Goal: Task Accomplishment & Management: Manage account settings

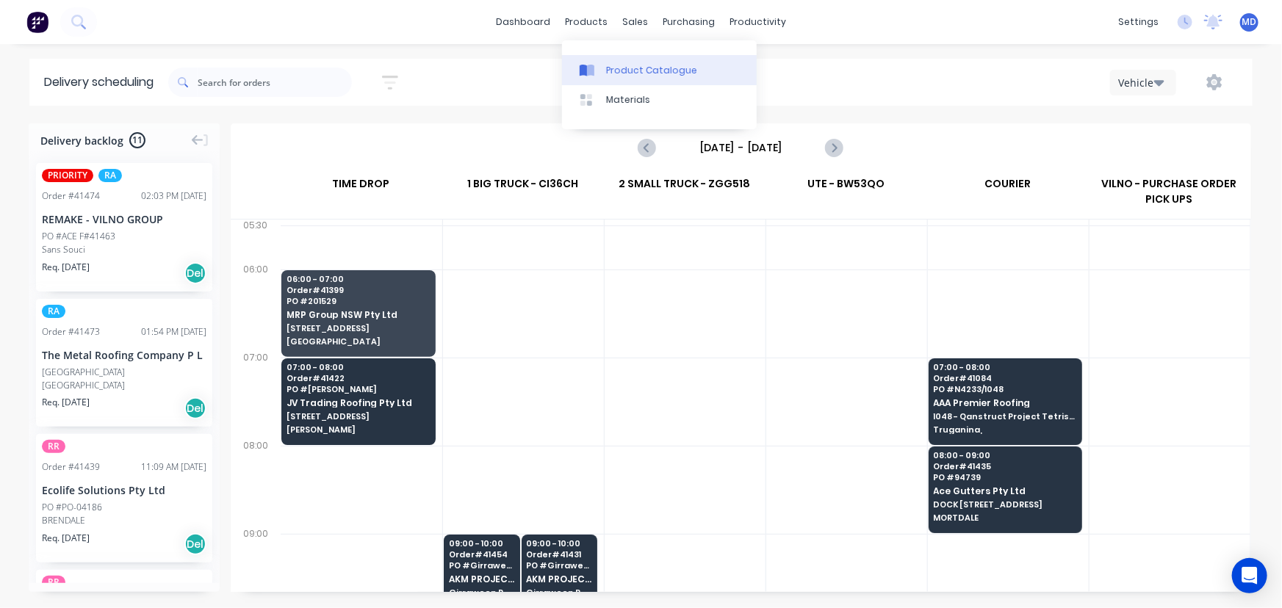
click at [628, 68] on div "Product Catalogue" at bounding box center [651, 70] width 91 height 13
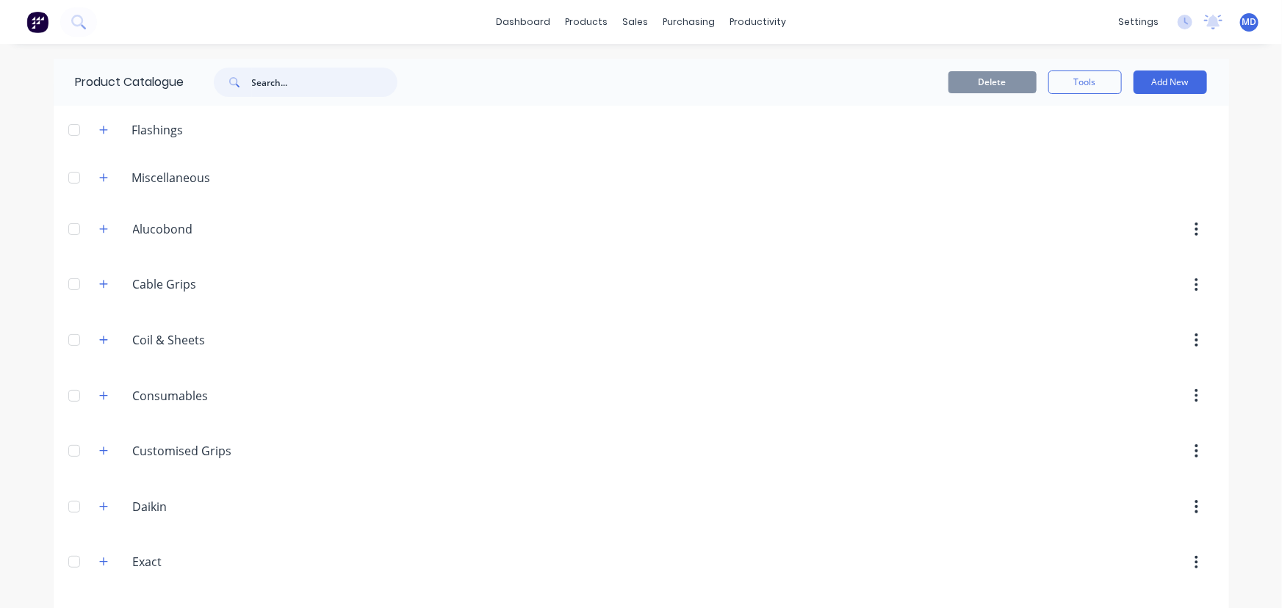
click at [303, 85] on input "text" at bounding box center [324, 82] width 145 height 29
click at [678, 100] on div "Customers" at bounding box center [681, 99] width 53 height 13
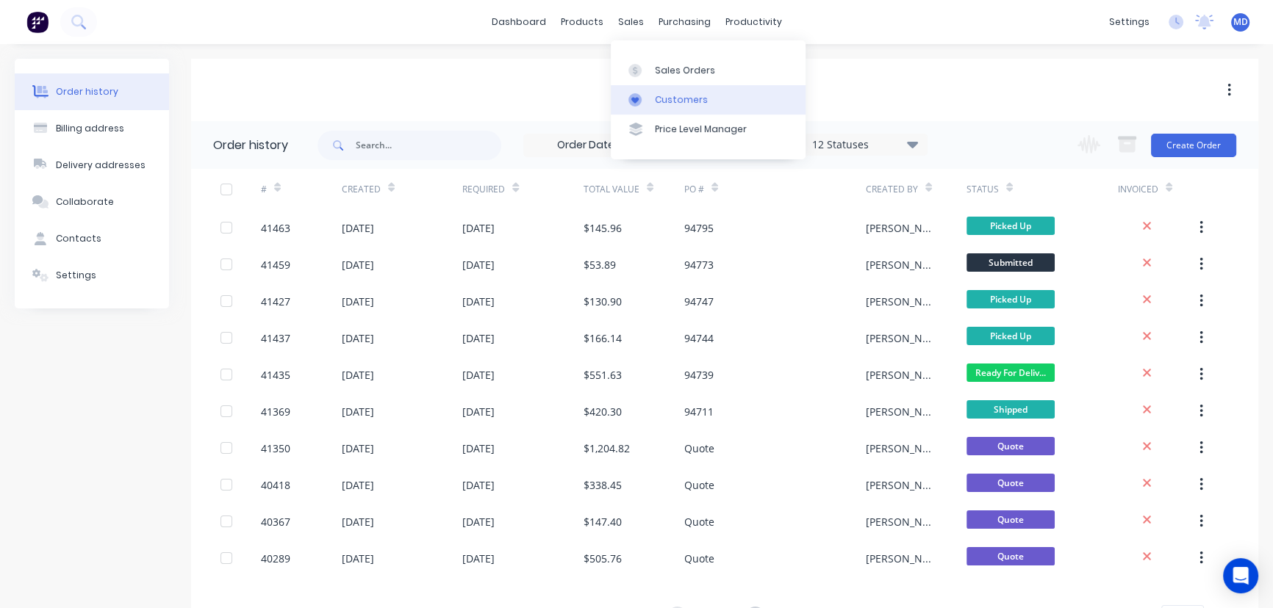
click at [687, 96] on div "Customers" at bounding box center [681, 99] width 53 height 13
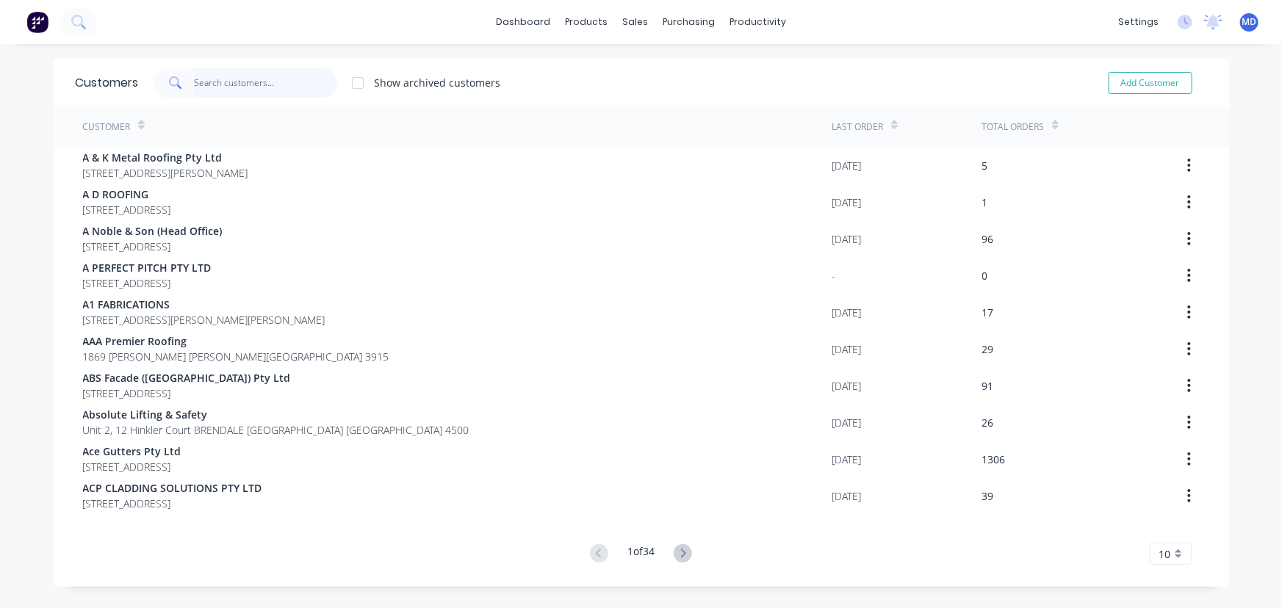
click at [256, 76] on input "text" at bounding box center [265, 82] width 143 height 29
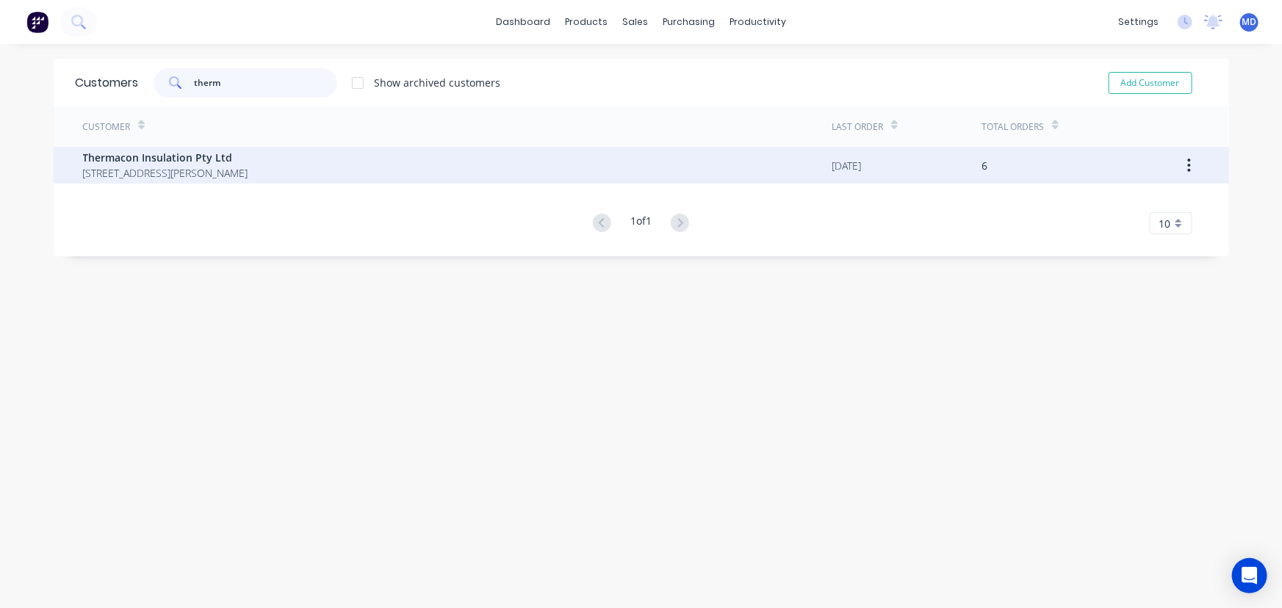
type input "therm"
click at [179, 147] on div "Thermacon Insulation Pty Ltd 16 Hodgson Way KEWDALE Western Australia Australia…" at bounding box center [458, 165] width 750 height 37
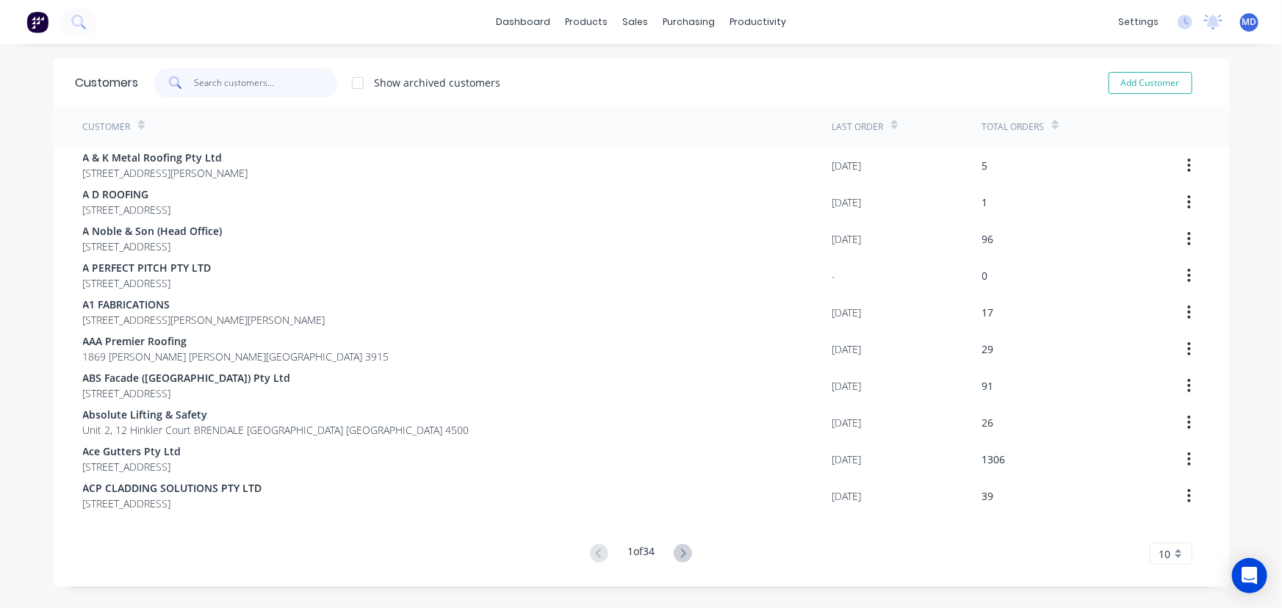
click at [228, 84] on input "text" at bounding box center [265, 82] width 143 height 29
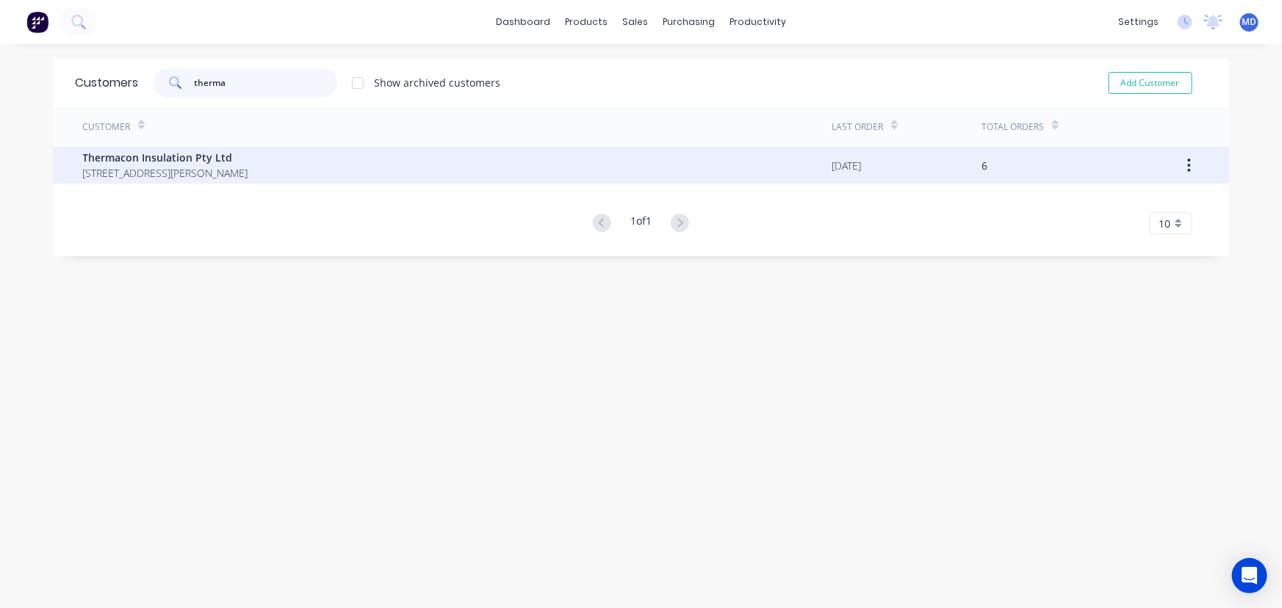
type input "therma"
click at [166, 165] on span "16 Hodgson Way KEWDALE Western Australia Australia 6105" at bounding box center [165, 172] width 165 height 15
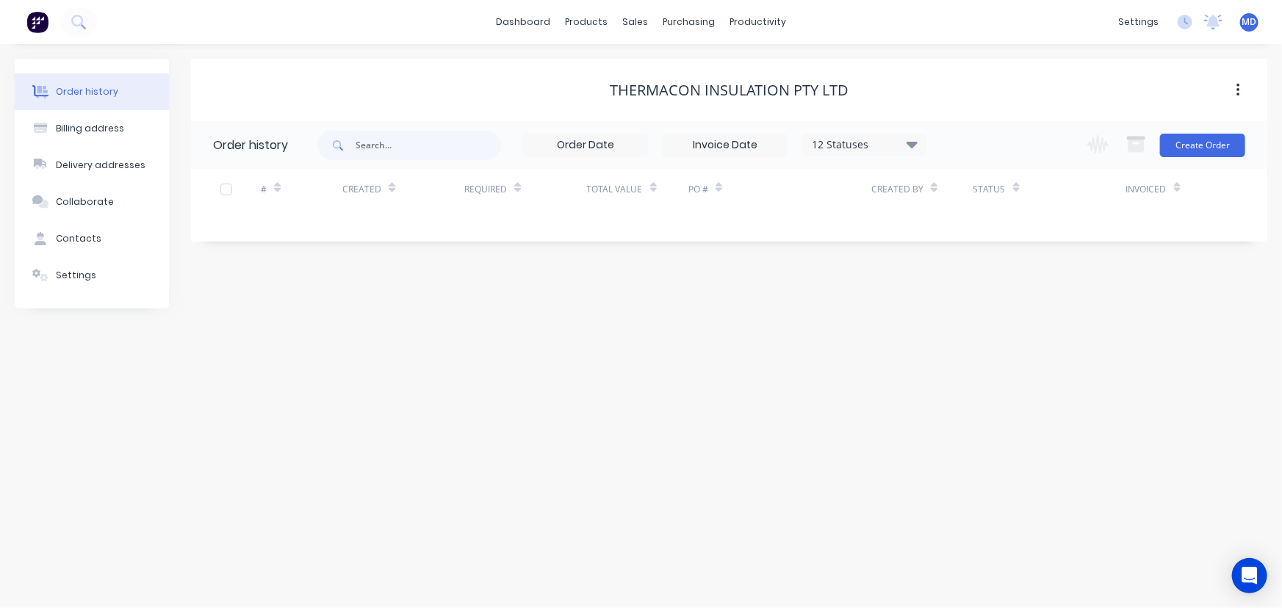
click at [913, 140] on icon at bounding box center [912, 144] width 11 height 18
click at [969, 325] on div "All" at bounding box center [895, 321] width 184 height 29
click at [986, 314] on label at bounding box center [986, 314] width 0 height 0
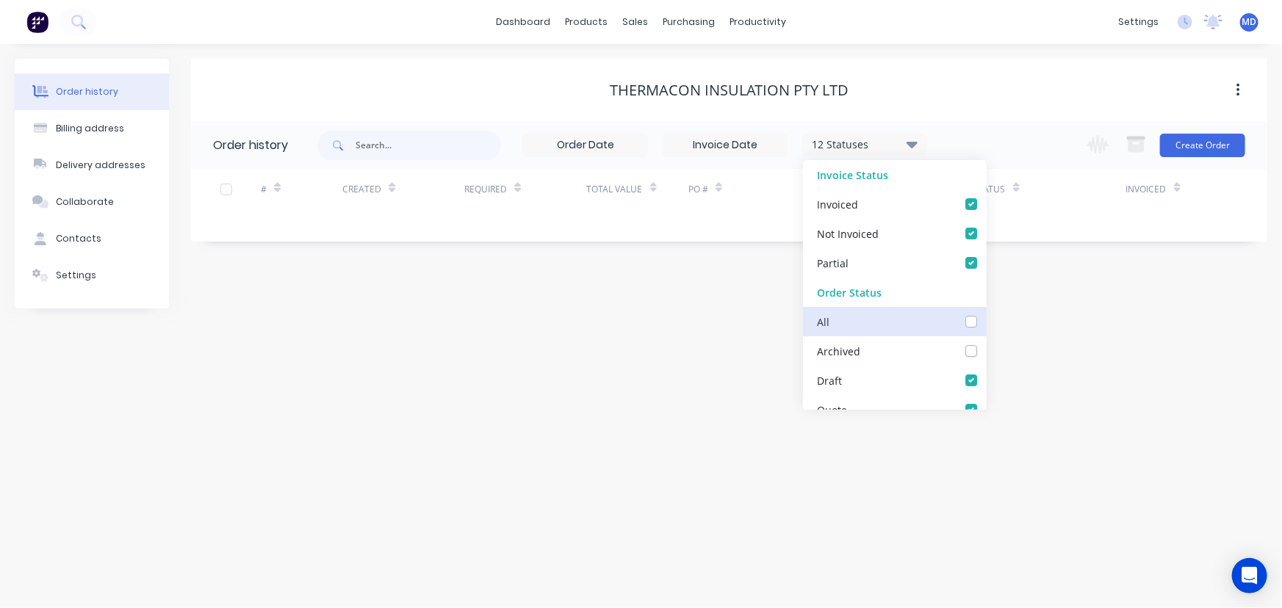
click at [986, 323] on input "checkbox" at bounding box center [992, 321] width 12 height 14
checkbox input "true"
click at [1040, 345] on div "Order history Billing address Delivery addresses Collaborate Contacts Settings …" at bounding box center [641, 326] width 1282 height 564
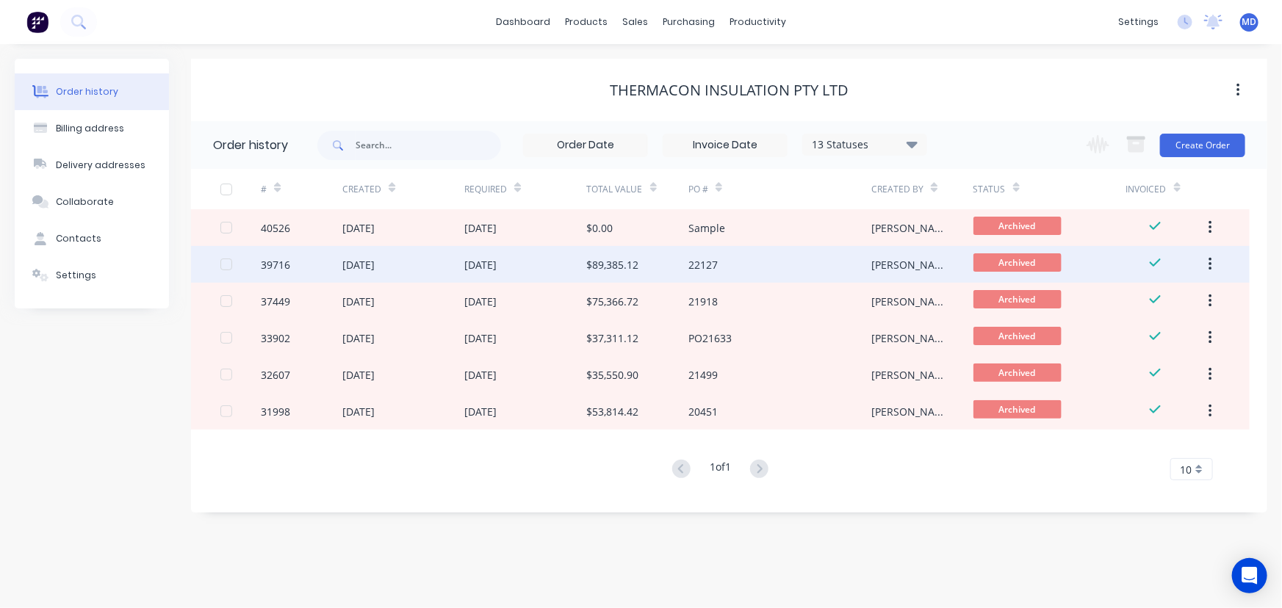
click at [497, 259] on div "30 May 2025" at bounding box center [480, 264] width 32 height 15
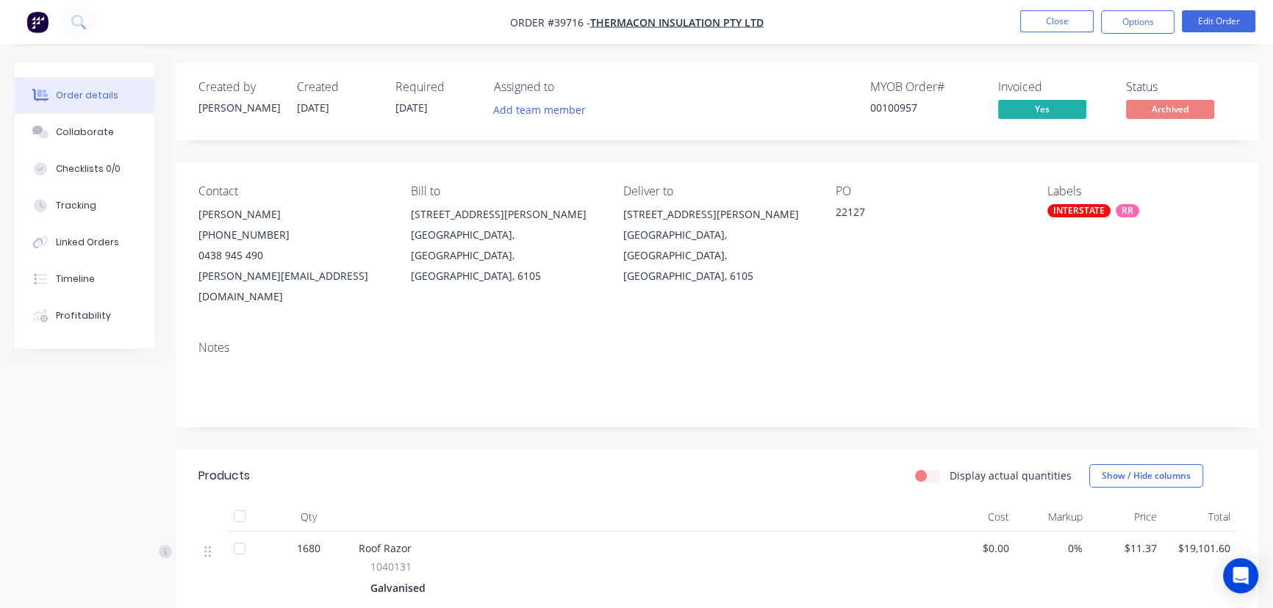
click at [96, 136] on div "Collaborate" at bounding box center [85, 132] width 58 height 13
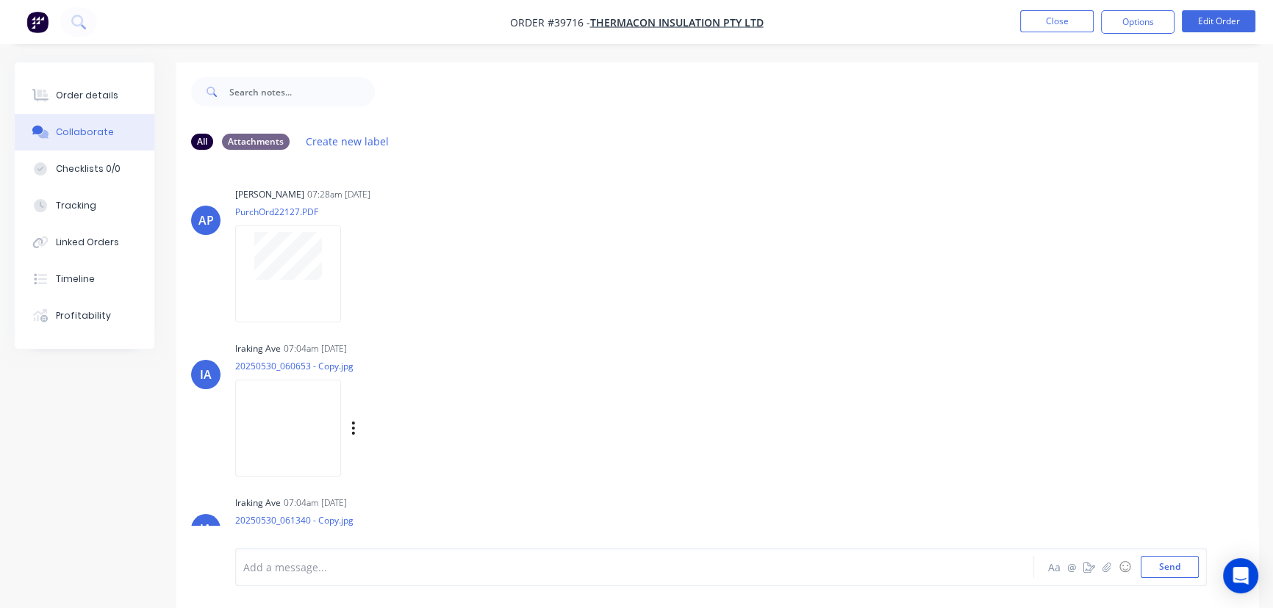
click at [295, 419] on img at bounding box center [288, 428] width 106 height 96
click at [79, 93] on div "Order details" at bounding box center [87, 95] width 62 height 13
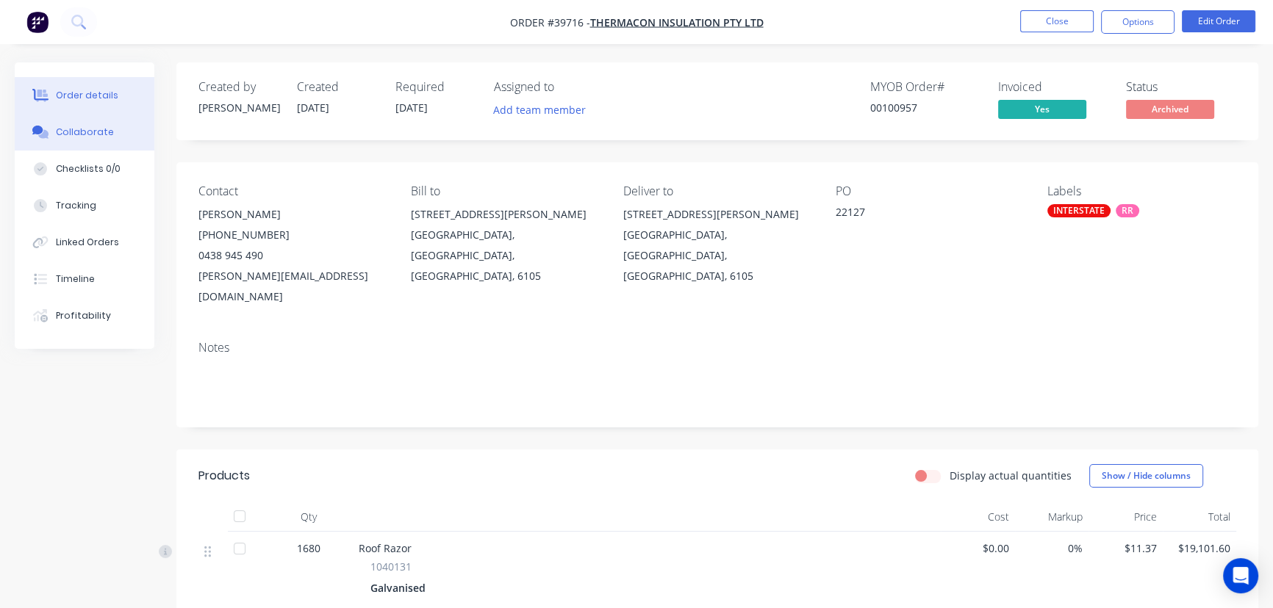
click at [85, 132] on div "Collaborate" at bounding box center [85, 132] width 58 height 13
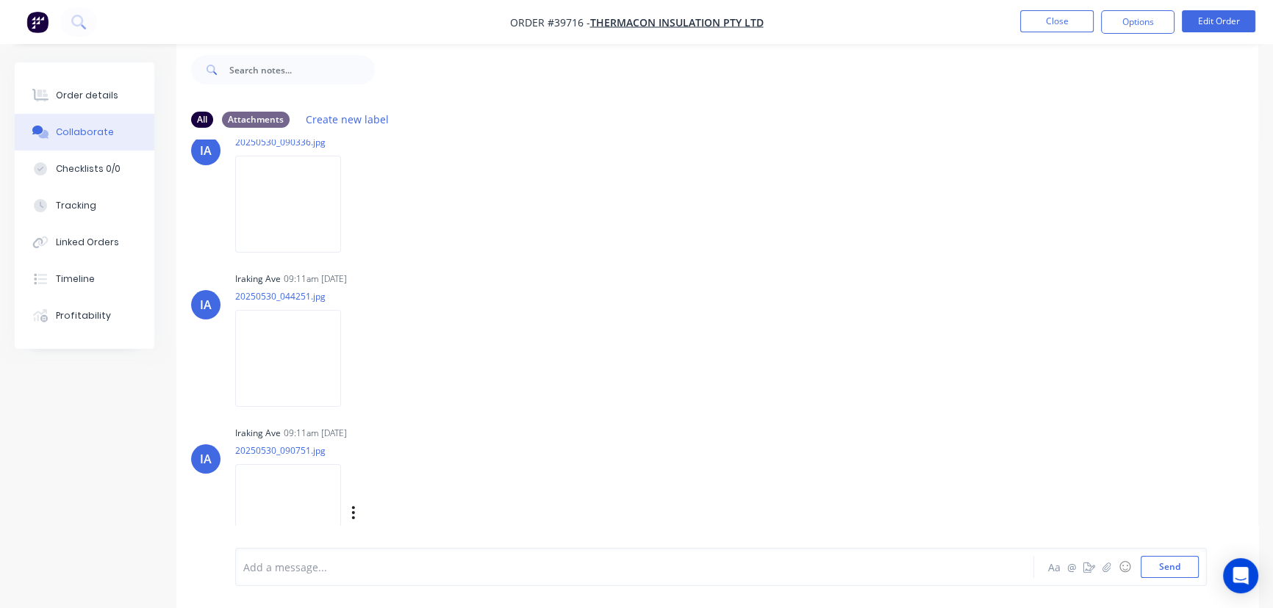
scroll to position [1586, 0]
click at [294, 195] on img at bounding box center [288, 209] width 106 height 96
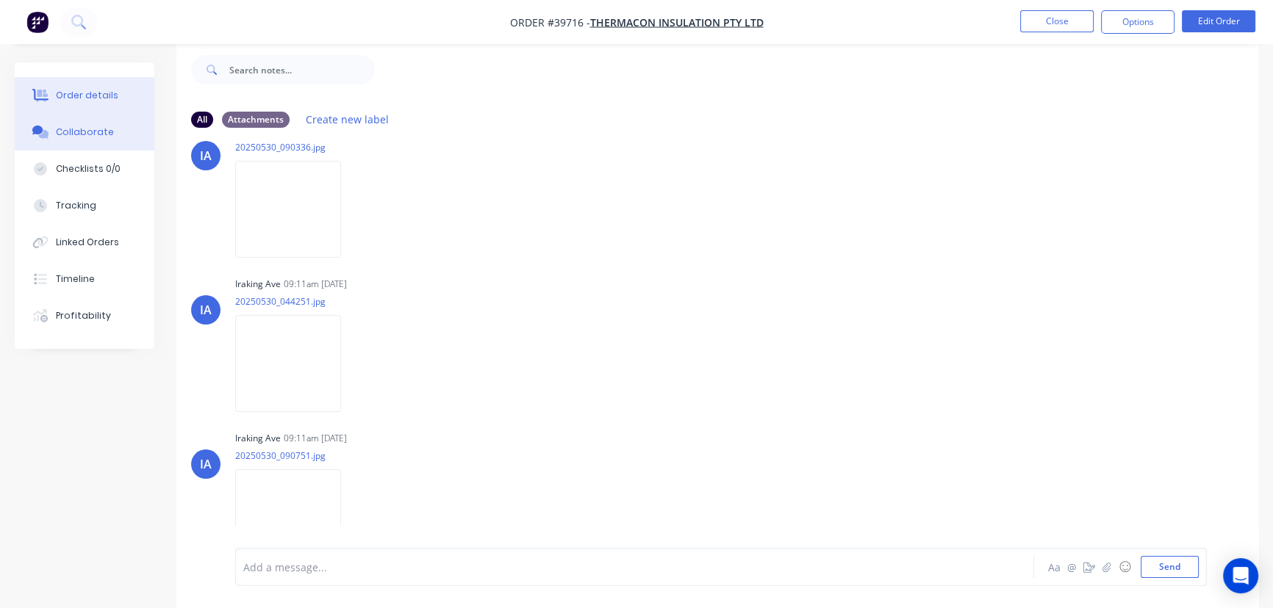
click at [93, 93] on div "Order details" at bounding box center [87, 95] width 62 height 13
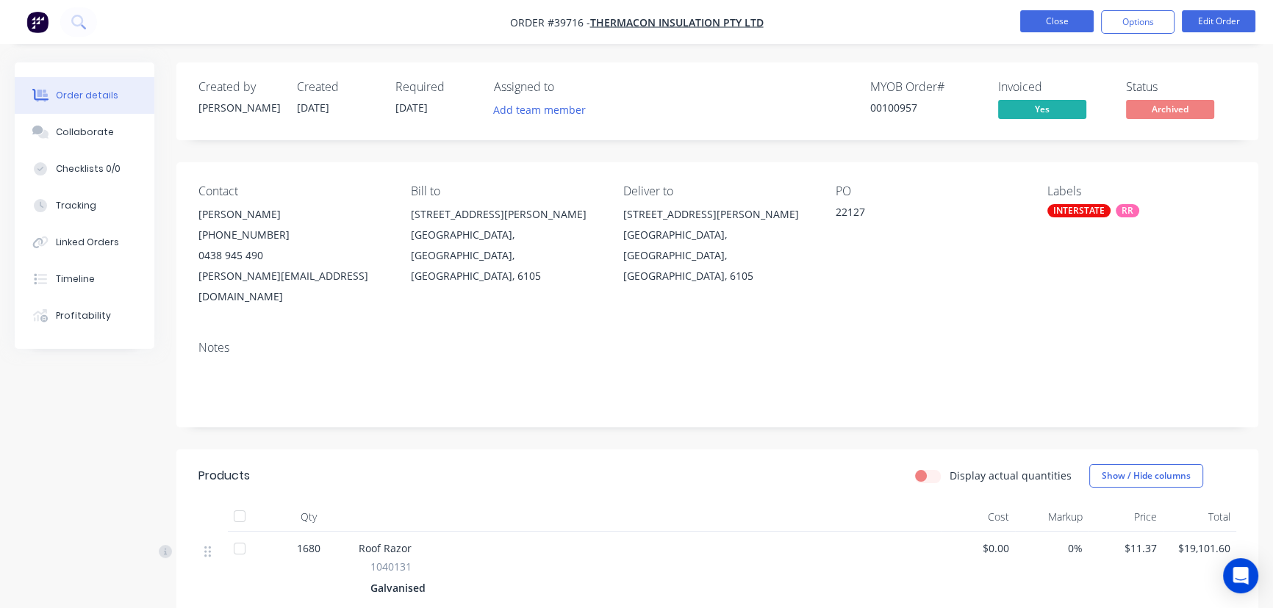
click at [1039, 18] on button "Close" at bounding box center [1056, 21] width 73 height 22
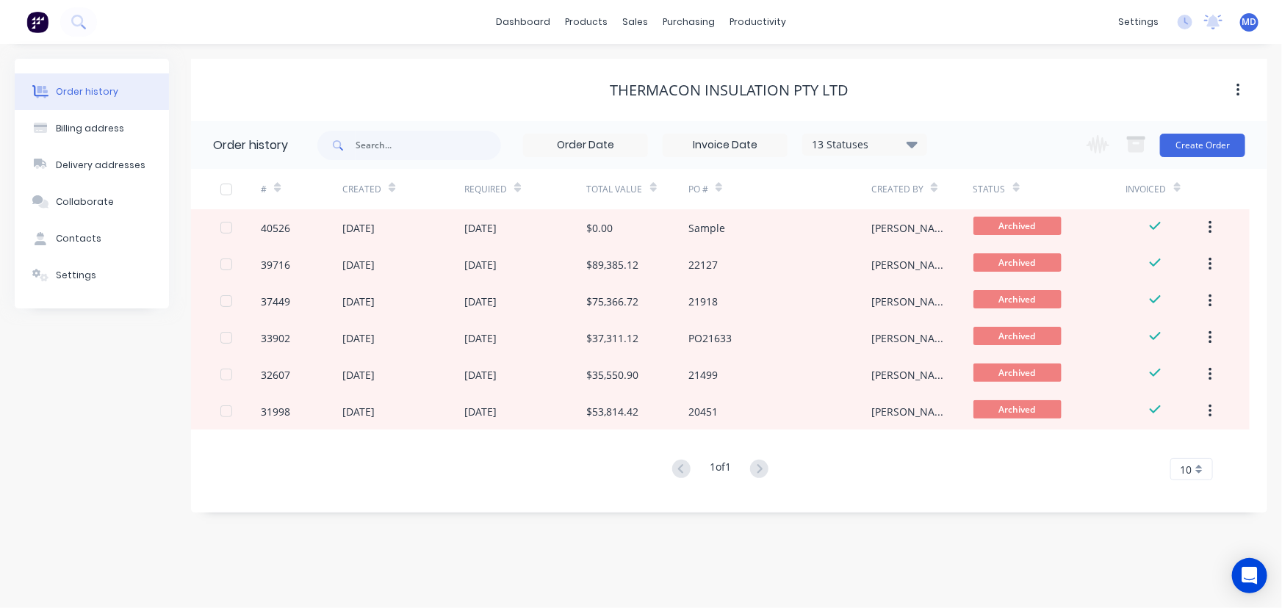
click at [911, 145] on icon at bounding box center [912, 144] width 11 height 7
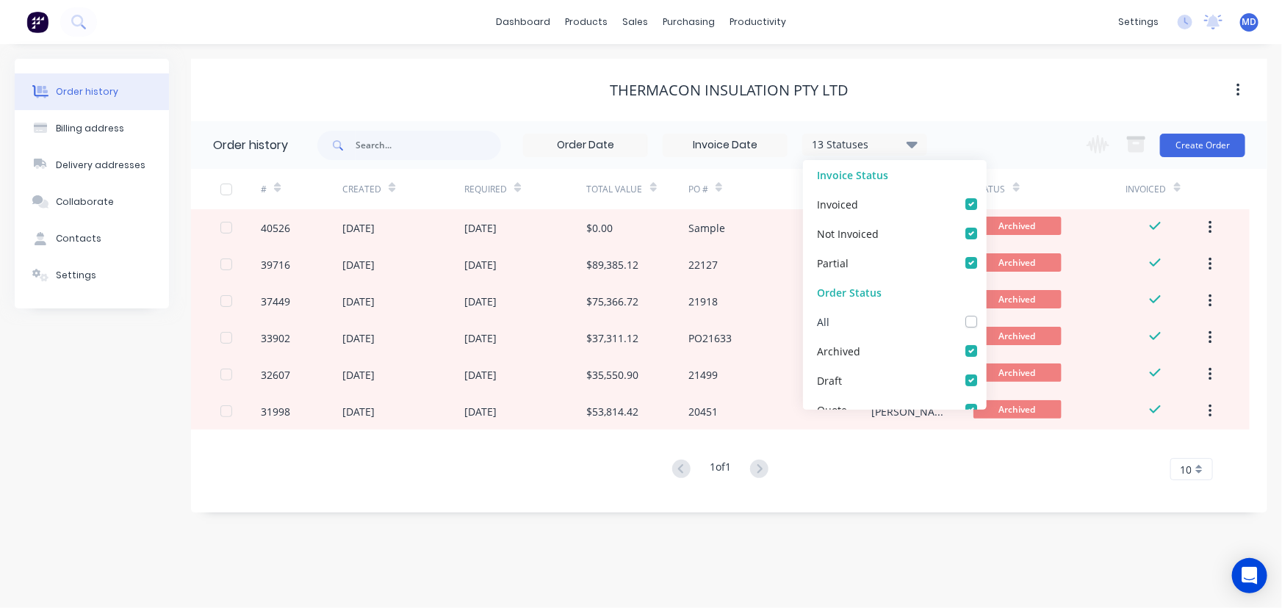
drag, startPoint x: 963, startPoint y: 323, endPoint x: 963, endPoint y: 309, distance: 14.0
click at [986, 314] on label at bounding box center [986, 314] width 0 height 0
click at [986, 323] on input "checkbox" at bounding box center [992, 321] width 12 height 14
checkbox input "true"
click at [955, 84] on div "Thermacon Insulation Pty Ltd" at bounding box center [729, 91] width 1076 height 18
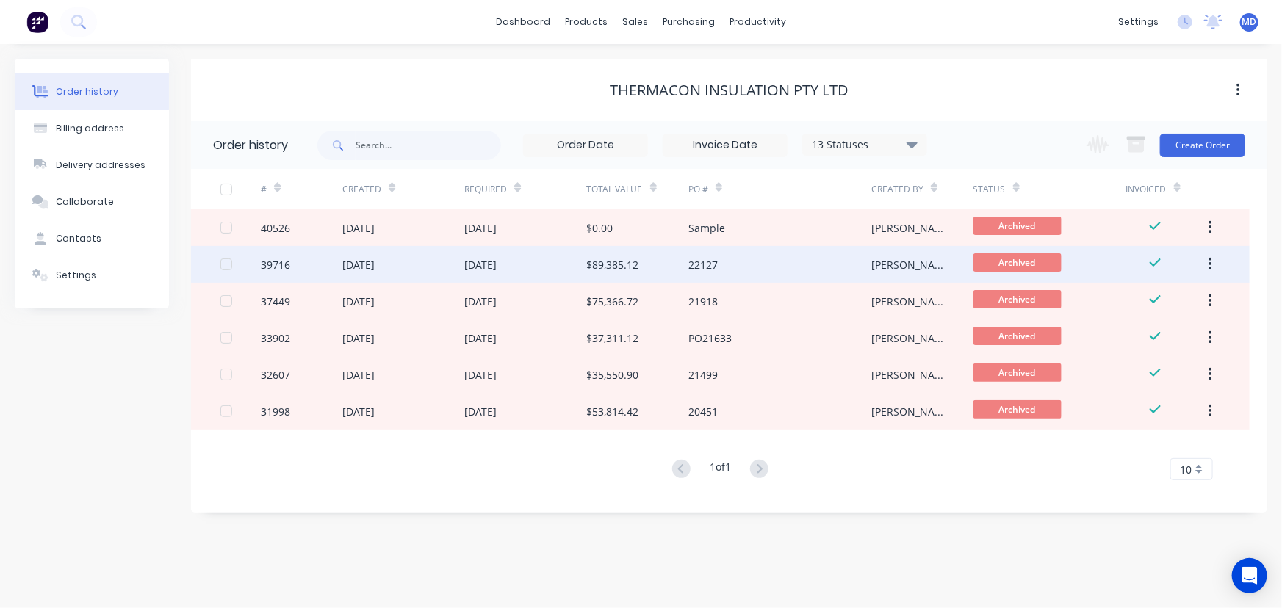
click at [489, 253] on div "30 May 2025" at bounding box center [525, 264] width 122 height 37
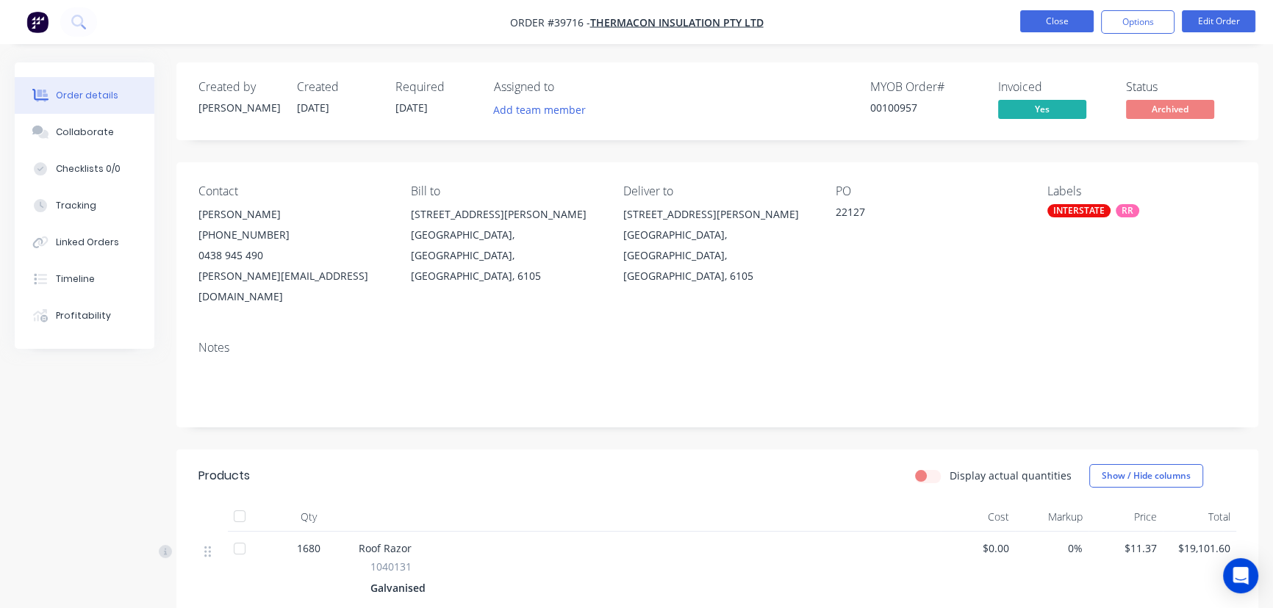
click at [1057, 22] on button "Close" at bounding box center [1056, 21] width 73 height 22
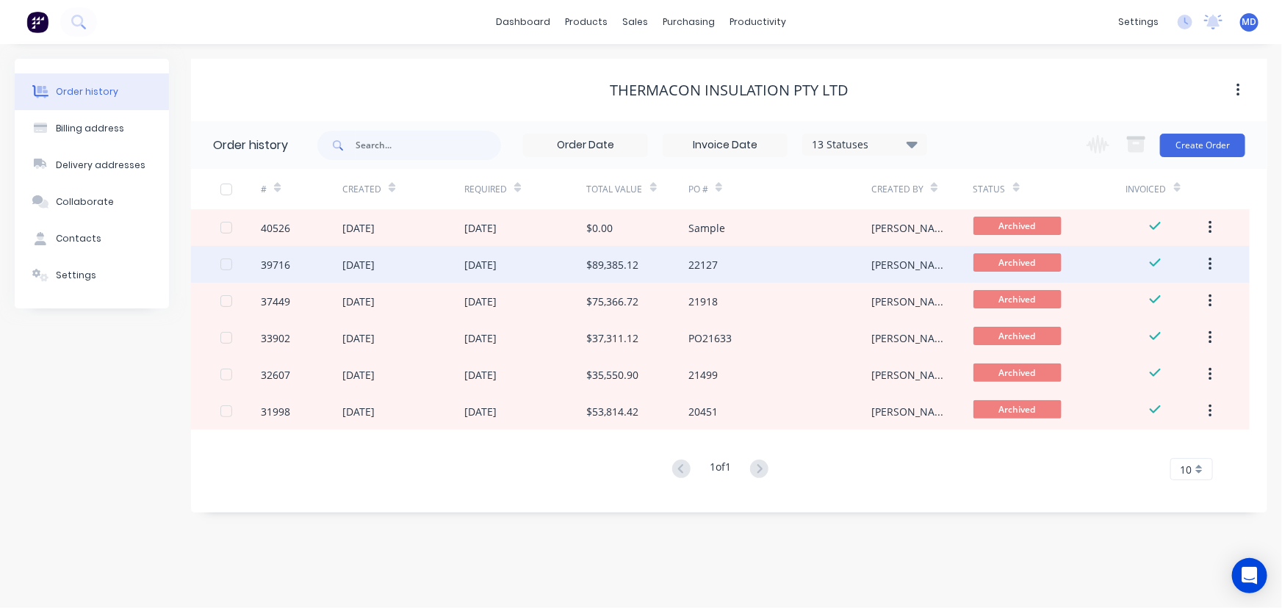
click at [647, 263] on div "$89,385.12" at bounding box center [637, 264] width 101 height 37
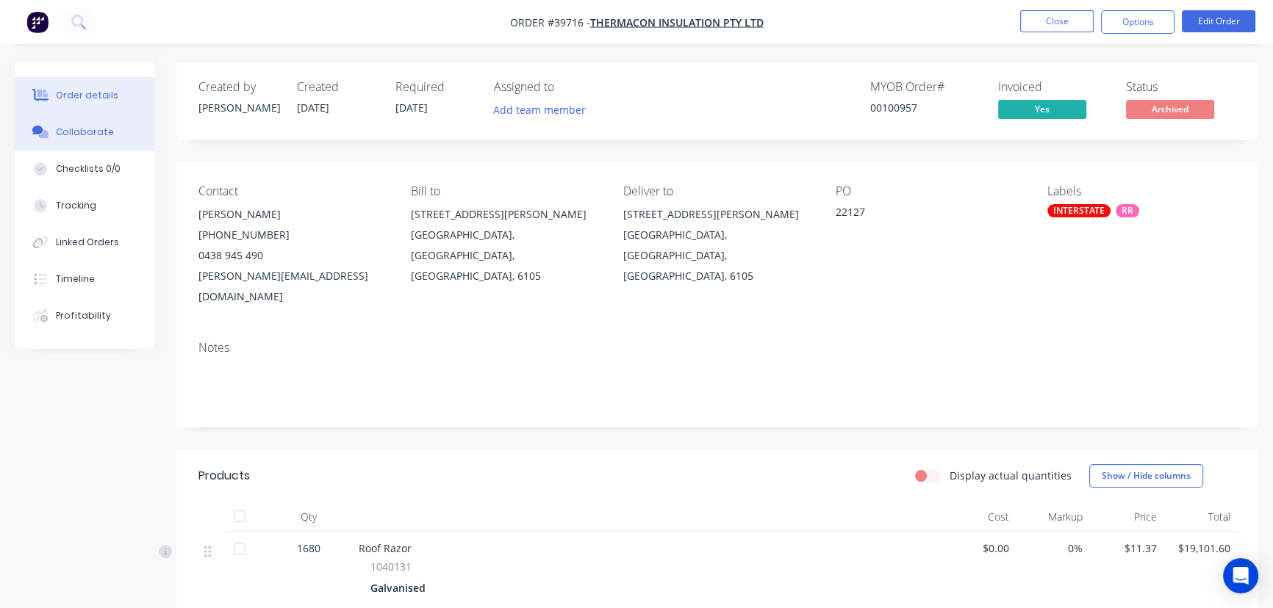
click at [79, 132] on div "Collaborate" at bounding box center [85, 132] width 58 height 13
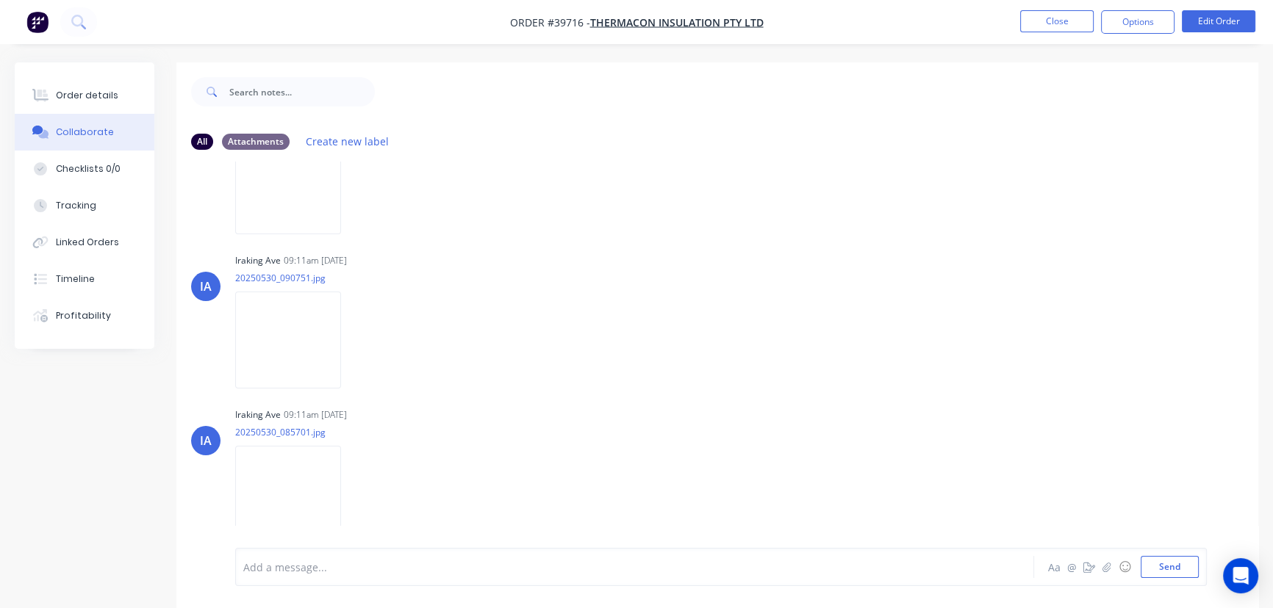
scroll to position [22, 0]
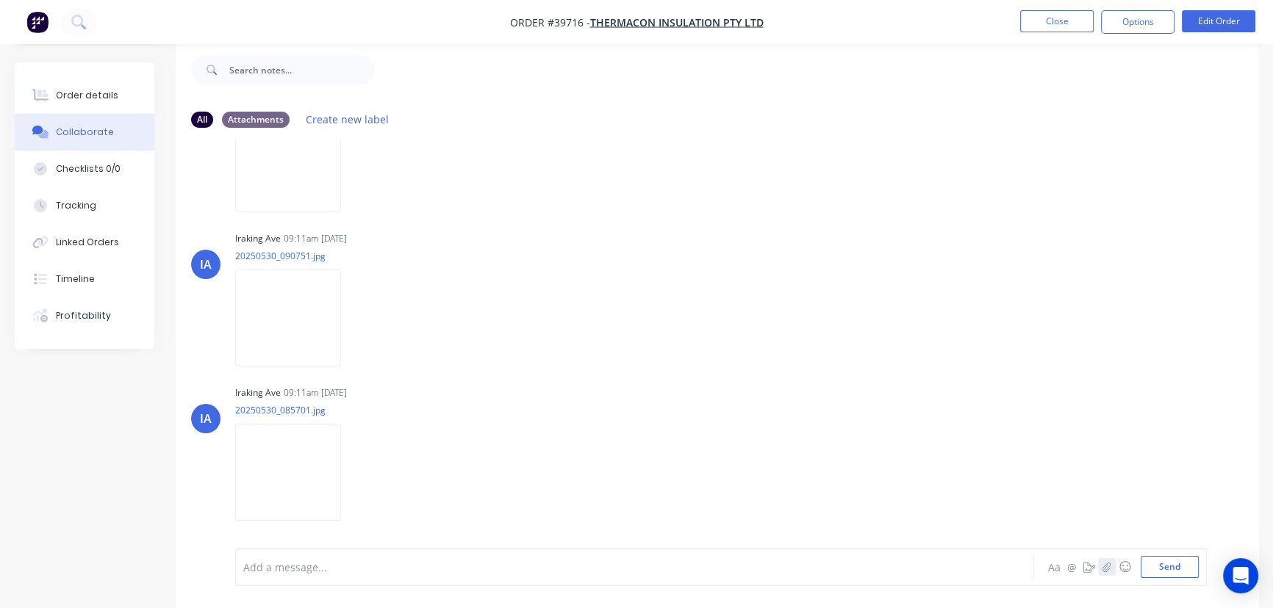
click at [1105, 567] on icon "button" at bounding box center [1106, 567] width 8 height 10
click at [1161, 572] on button "Send" at bounding box center [1169, 567] width 58 height 22
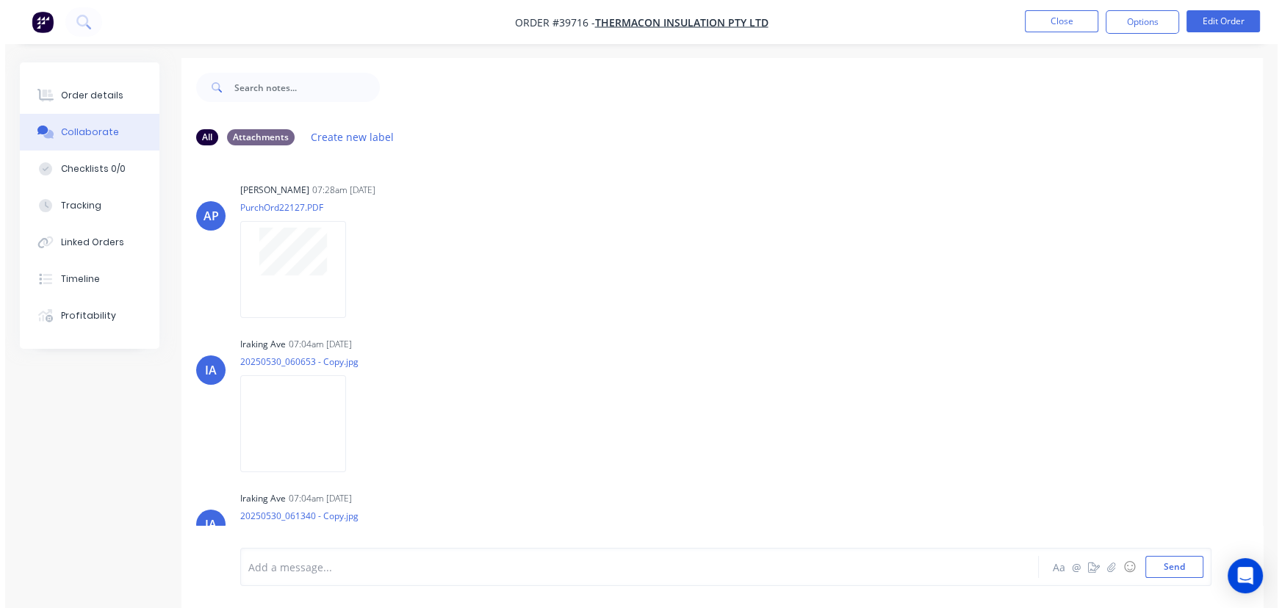
scroll to position [0, 0]
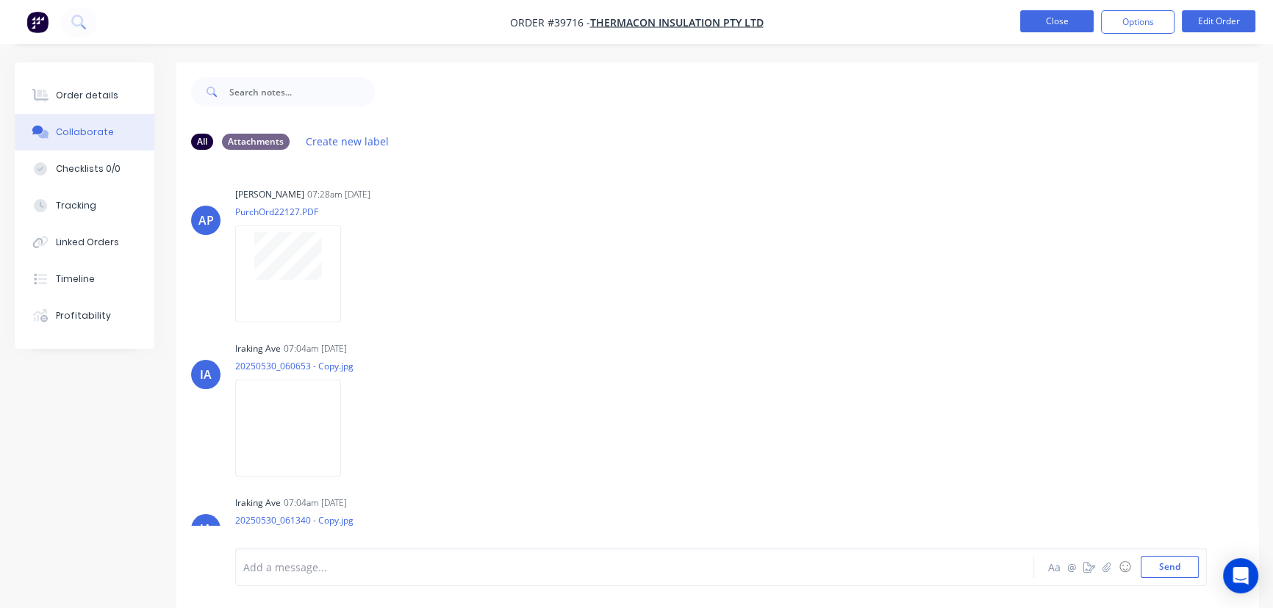
click at [1050, 20] on button "Close" at bounding box center [1056, 21] width 73 height 22
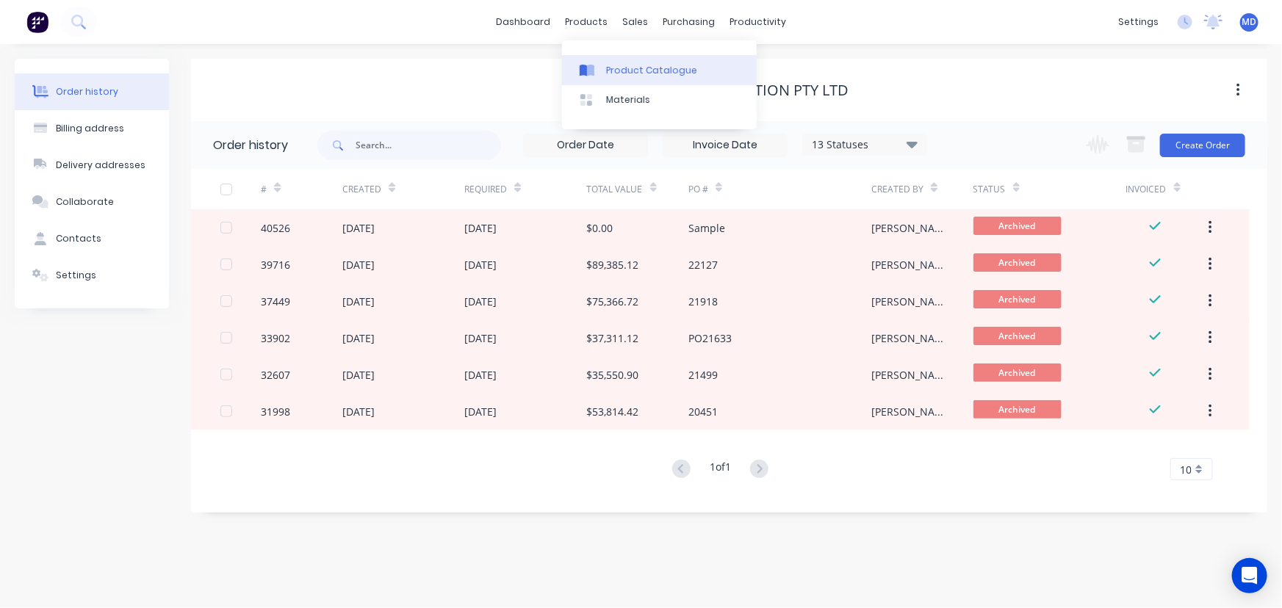
click at [628, 64] on div "Product Catalogue" at bounding box center [651, 70] width 91 height 13
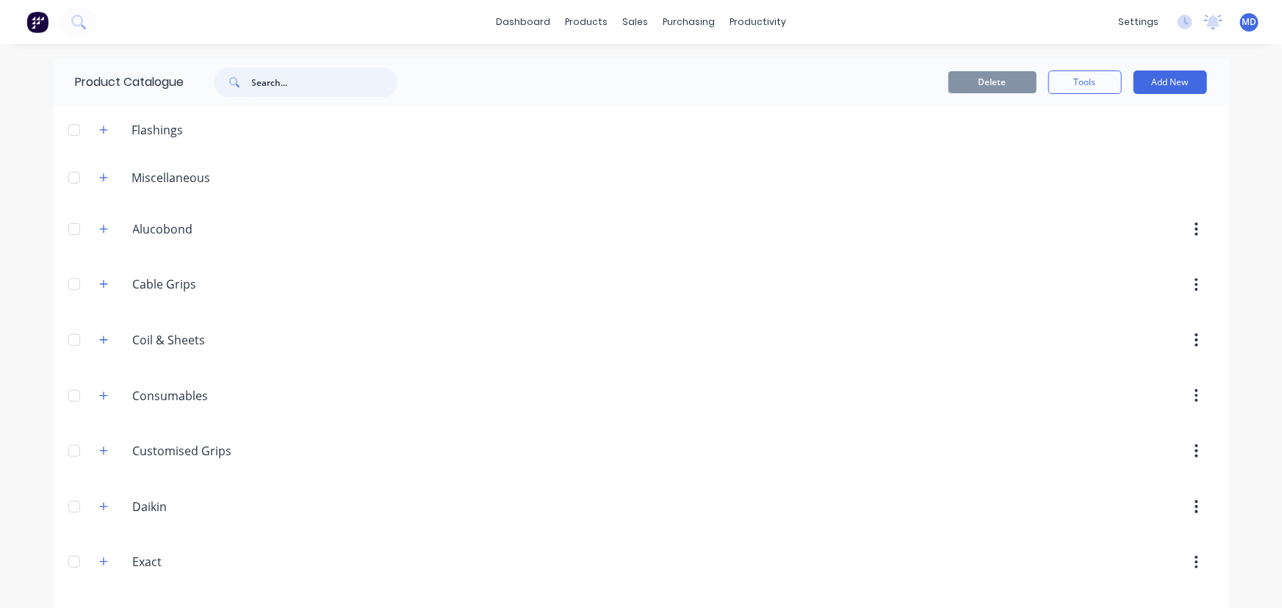
click at [295, 87] on input "text" at bounding box center [324, 82] width 145 height 29
type input "silicone"
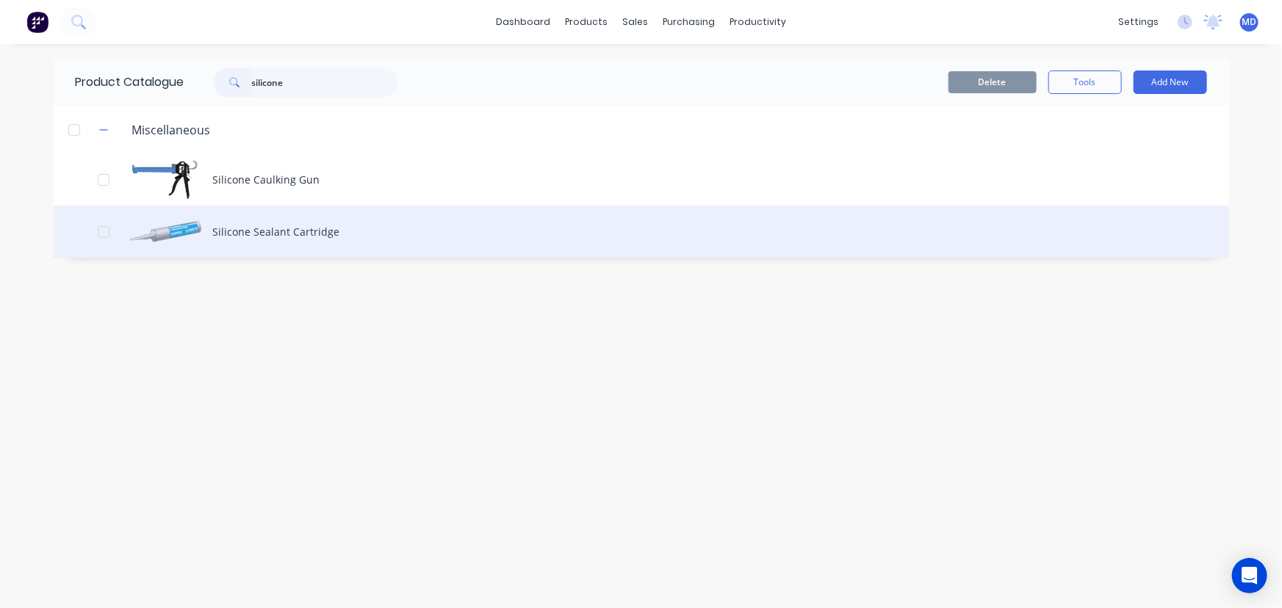
click at [272, 238] on div "Silicone Sealant Cartridge" at bounding box center [642, 232] width 1176 height 52
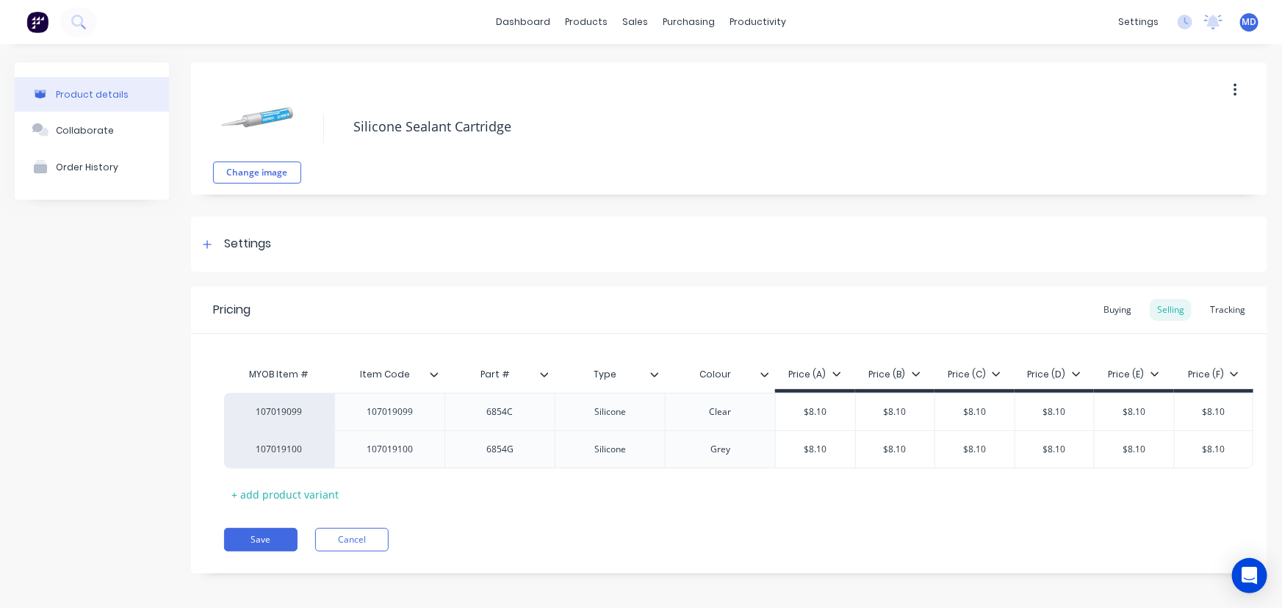
type textarea "x"
click at [1110, 303] on div "Buying" at bounding box center [1117, 310] width 43 height 22
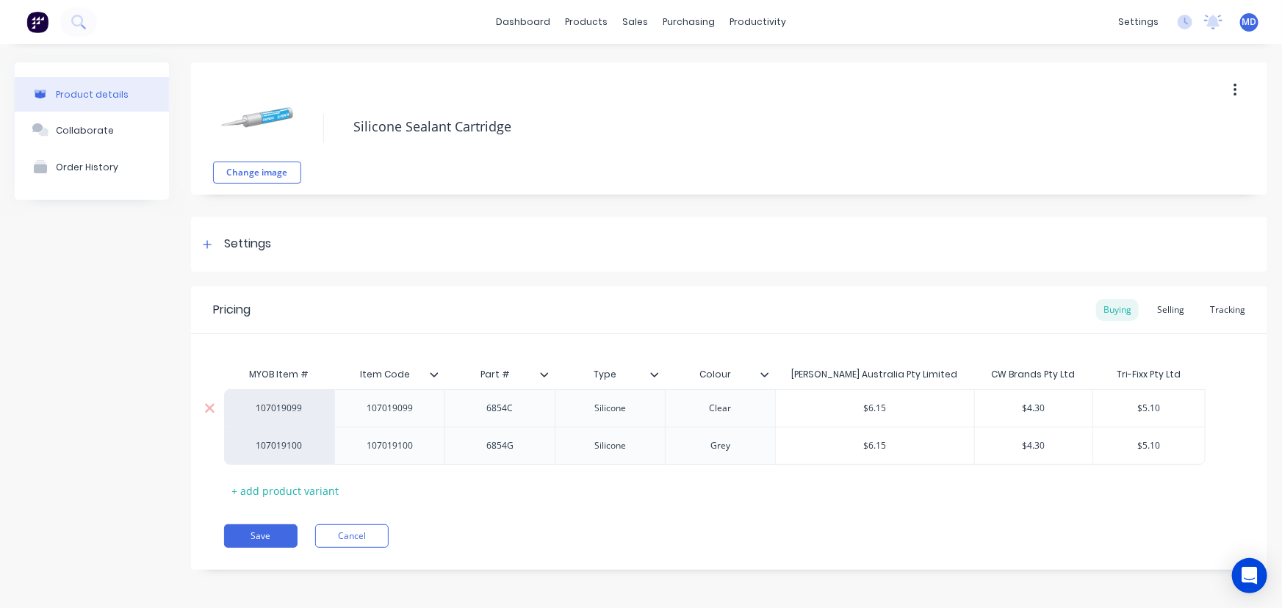
type input "$5.10"
click at [1169, 409] on input "$5.10" at bounding box center [1149, 408] width 112 height 13
type textarea "x"
type input "$5.1"
type textarea "x"
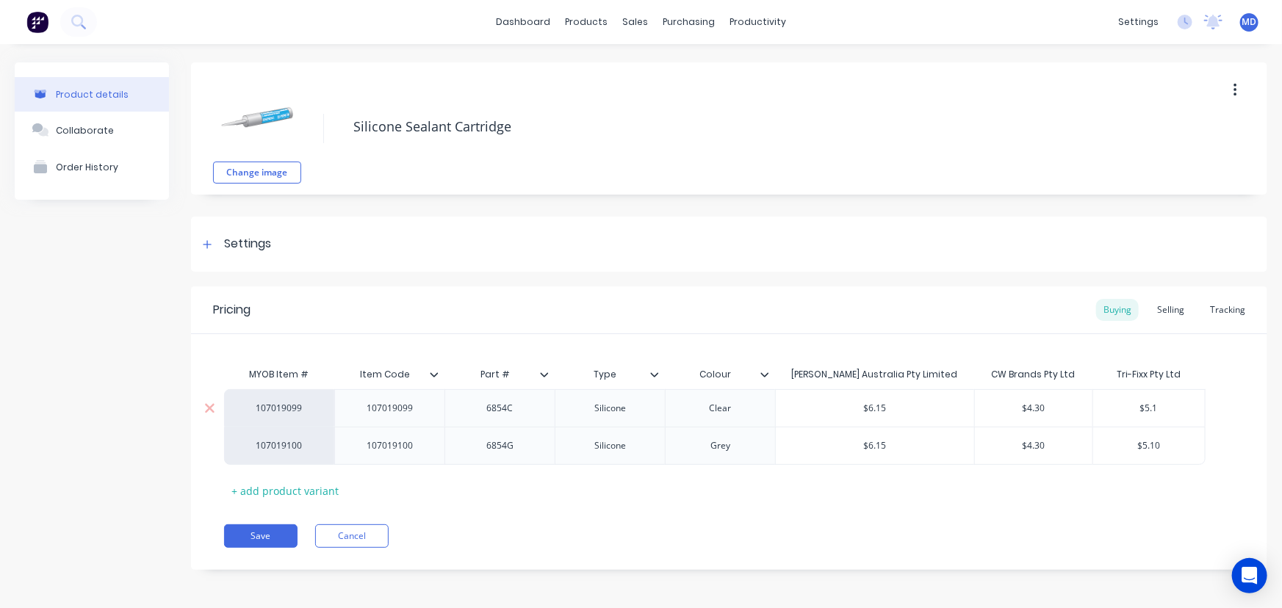
type input "$5."
type textarea "x"
type input "$5"
type textarea "x"
type input "$"
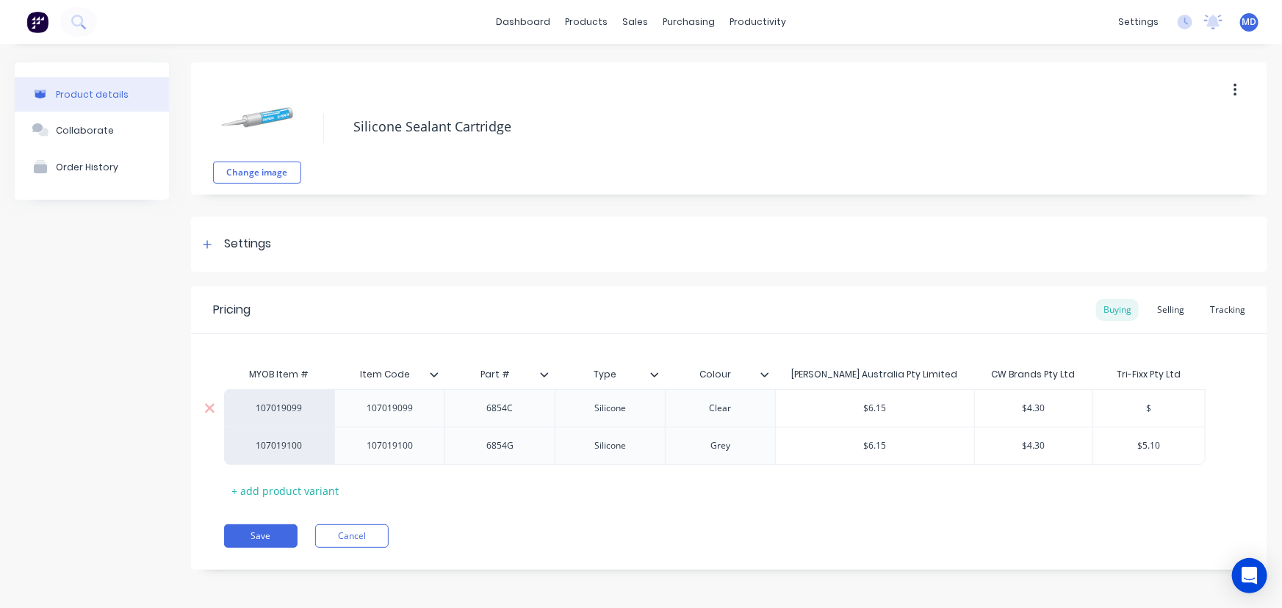
type textarea "x"
type input "$4"
type textarea "x"
type input "$4."
type textarea "x"
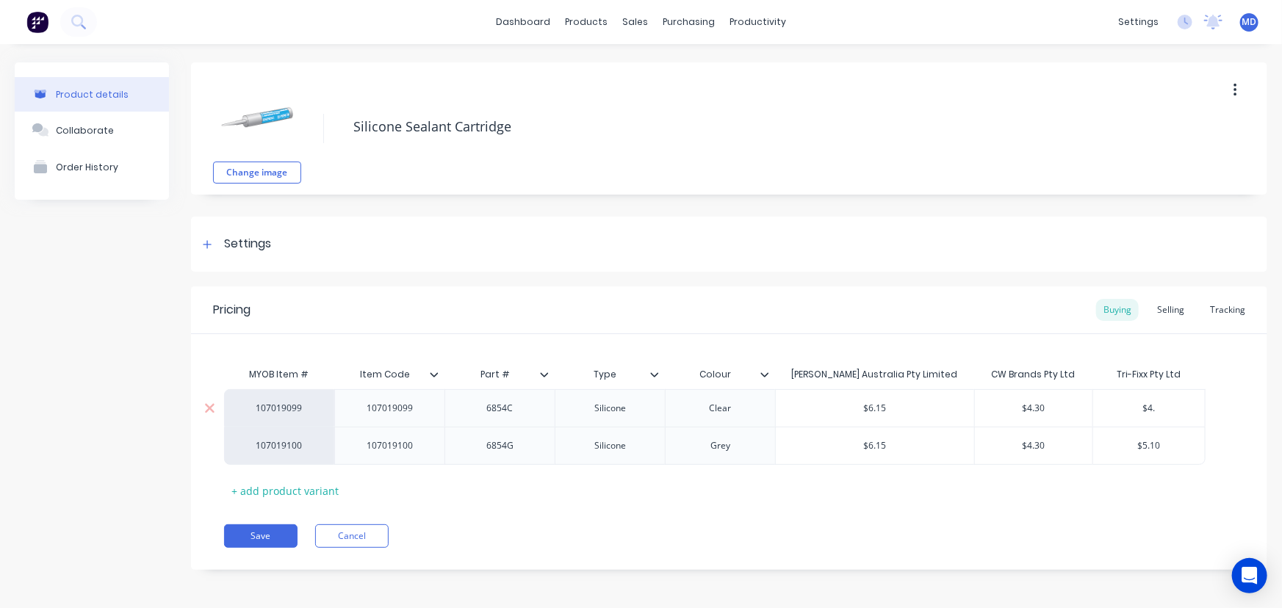
type input "$4.6"
type textarea "x"
type input "$4.60"
type input "$5.10"
click at [1174, 445] on input "$5.10" at bounding box center [1149, 445] width 112 height 13
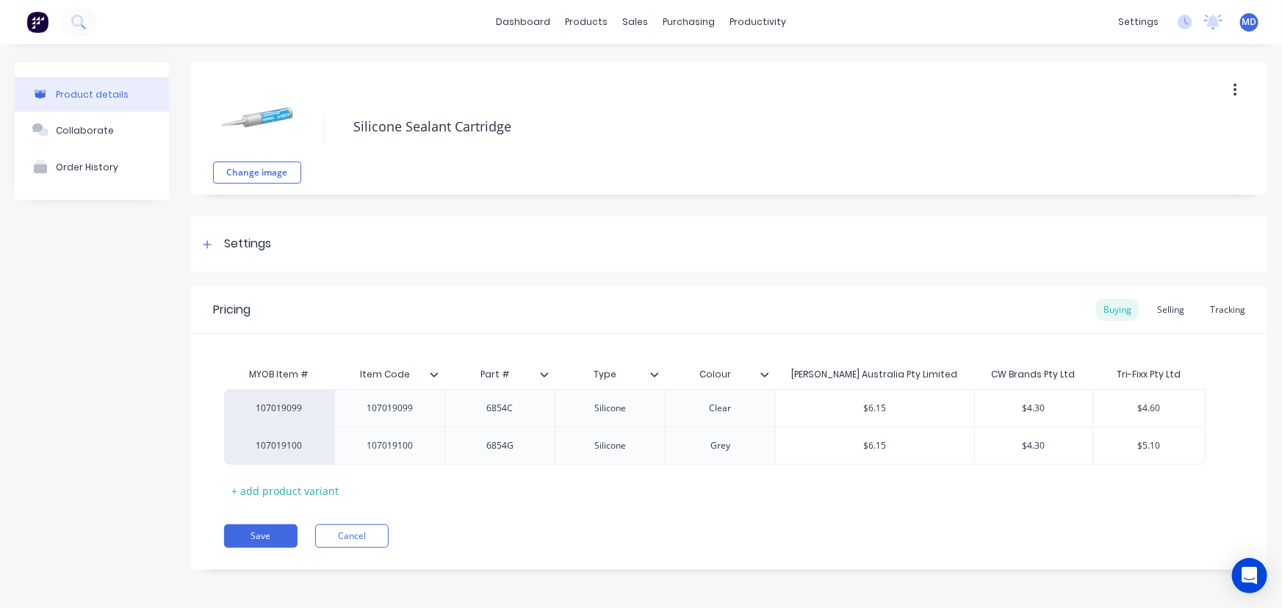
type textarea "x"
type input "$5.1"
type textarea "x"
type input "$5."
type textarea "x"
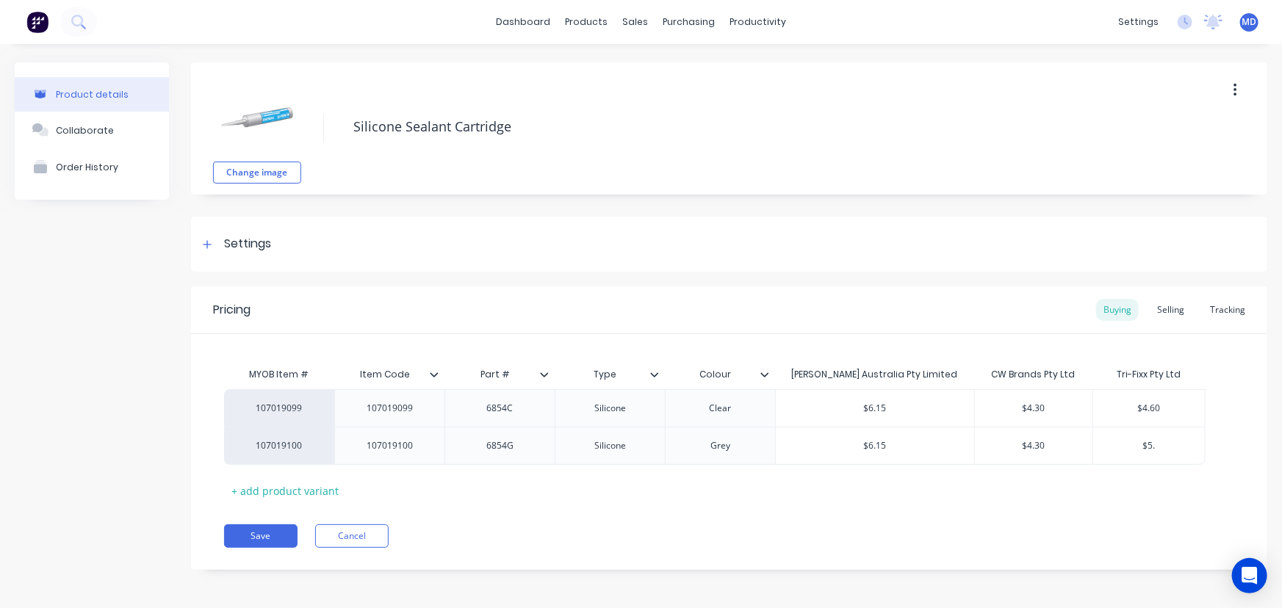
type input "$5"
type textarea "x"
type input "$"
type textarea "x"
type input "$4"
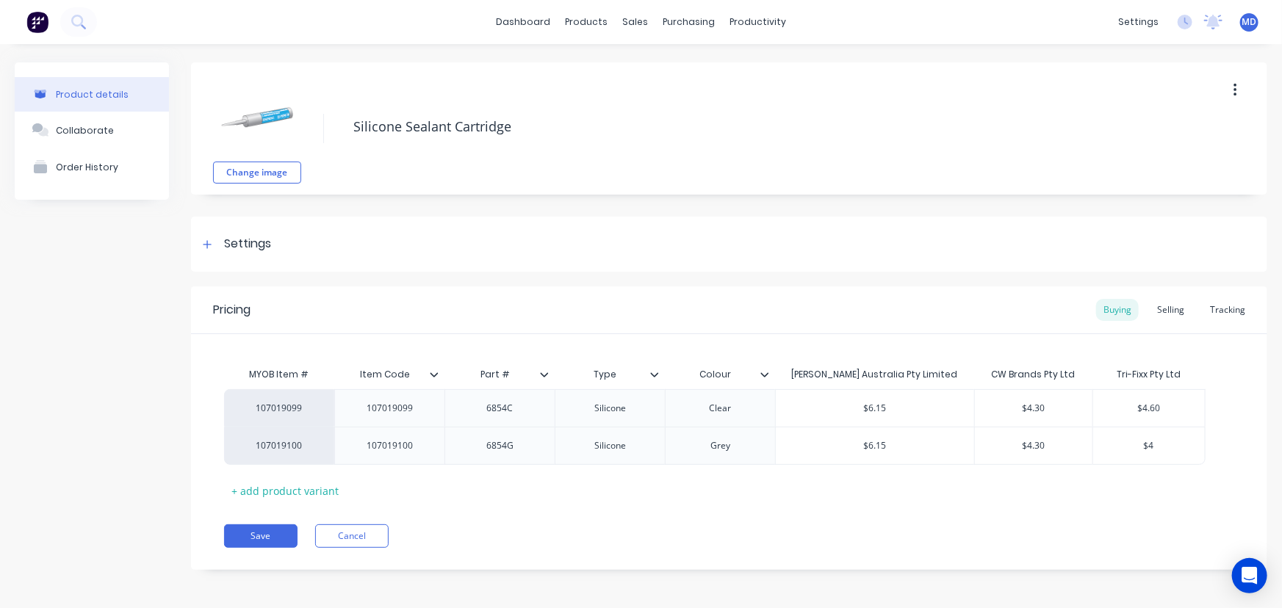
type textarea "x"
type input "$4."
type textarea "x"
type input "$4.6"
type textarea "x"
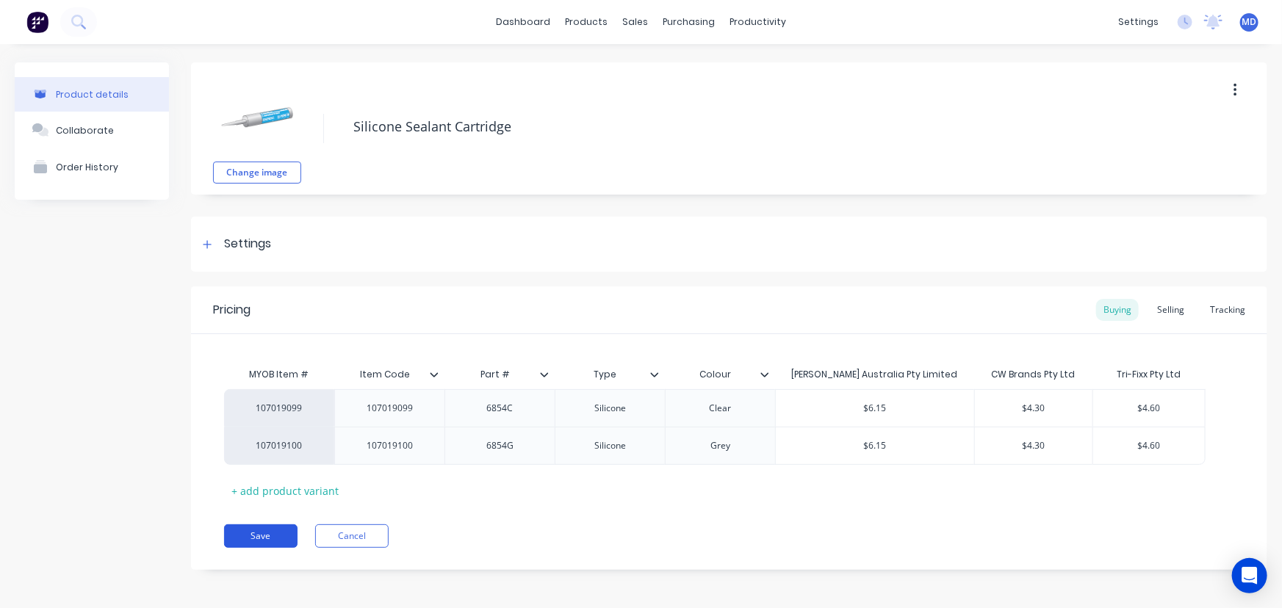
type input "$4.60"
click at [257, 533] on button "Save" at bounding box center [260, 537] width 73 height 24
type textarea "x"
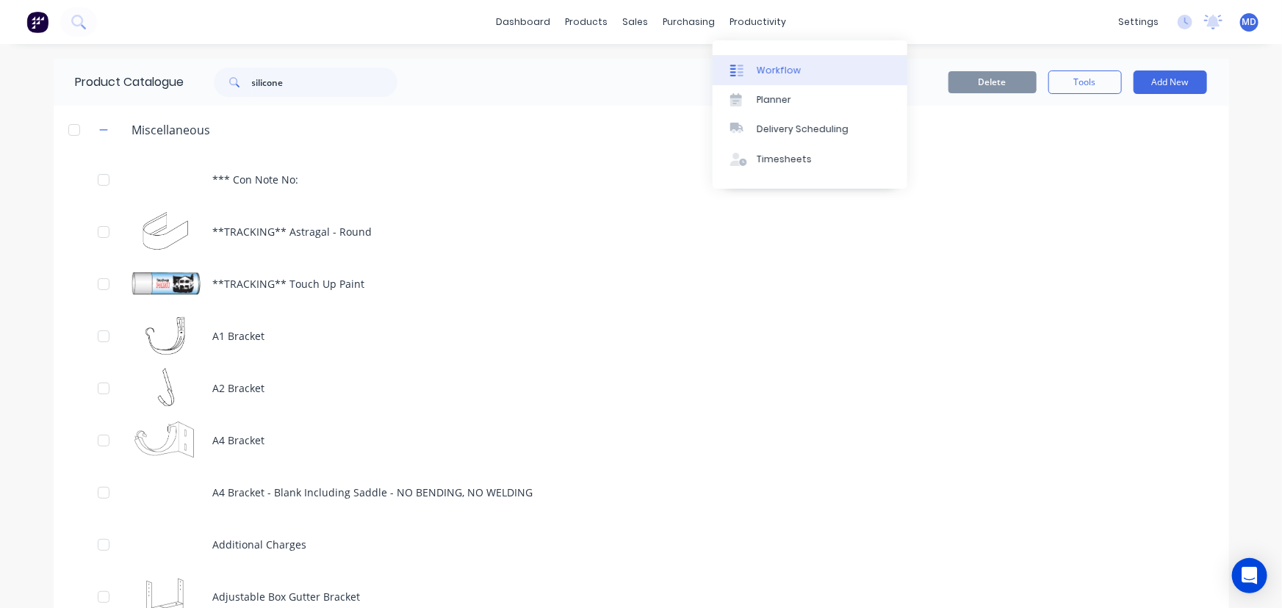
click at [782, 70] on div "Workflow" at bounding box center [779, 70] width 44 height 13
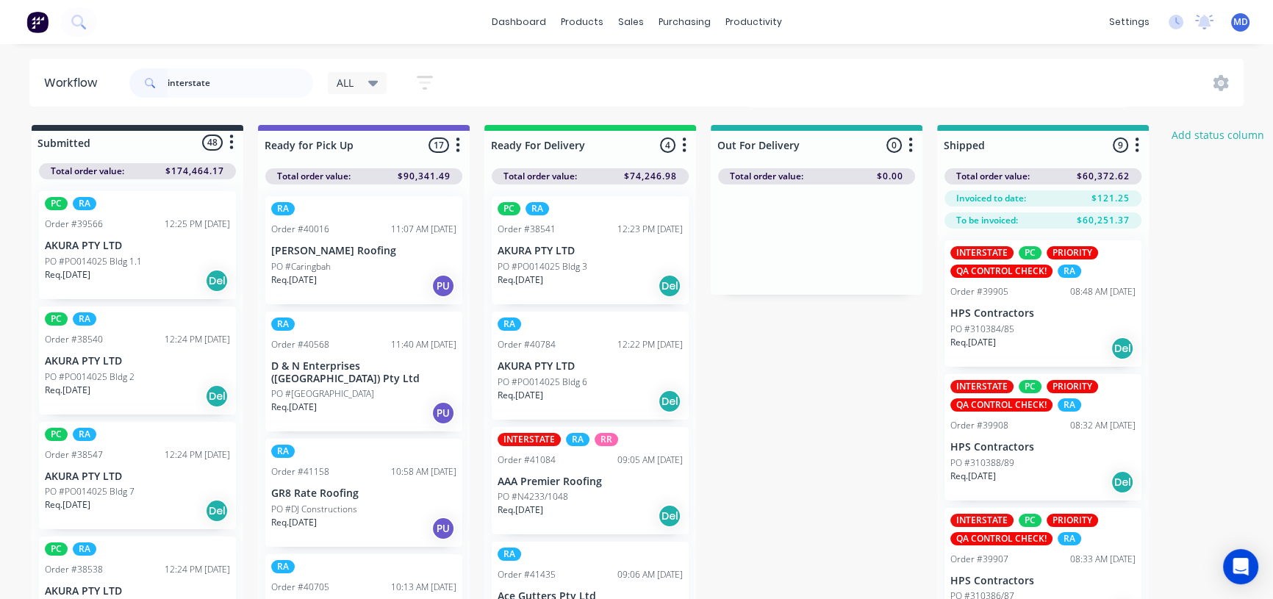
type input "interstate"
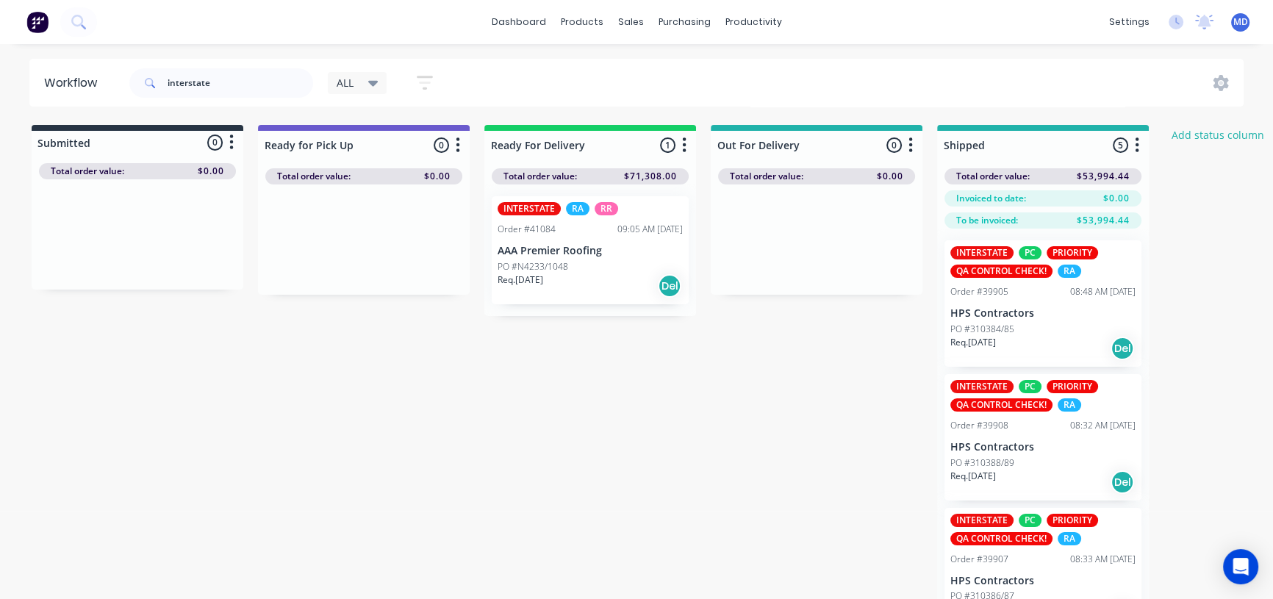
click at [370, 81] on icon at bounding box center [373, 84] width 10 height 6
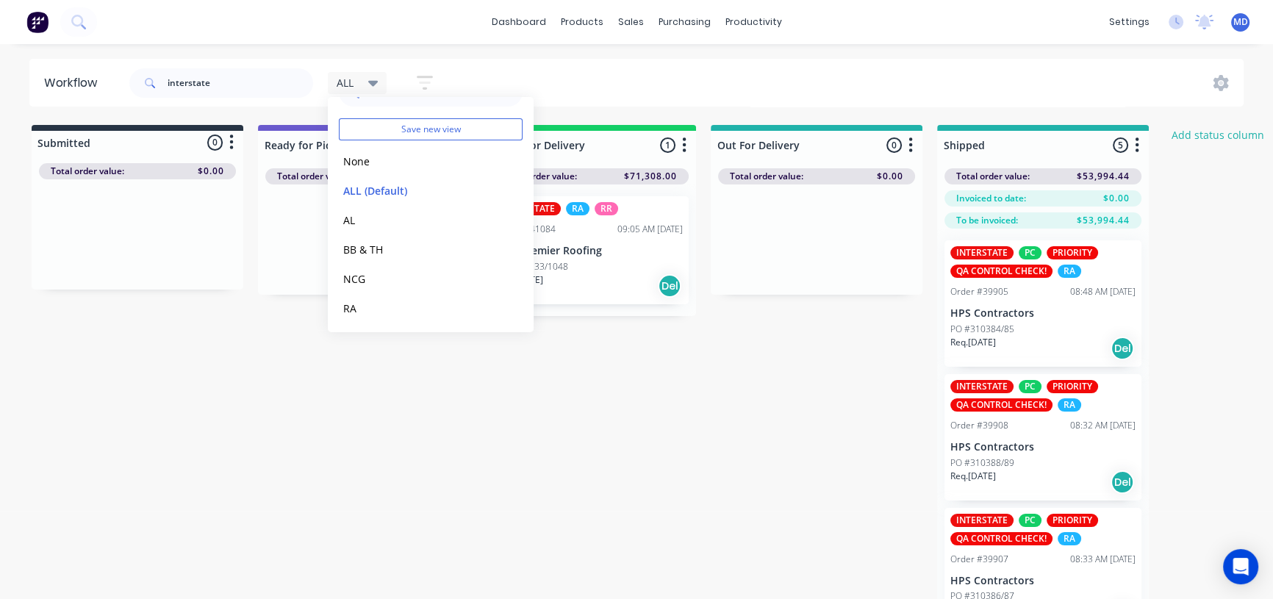
scroll to position [61, 0]
click at [353, 280] on button "RA" at bounding box center [417, 278] width 157 height 17
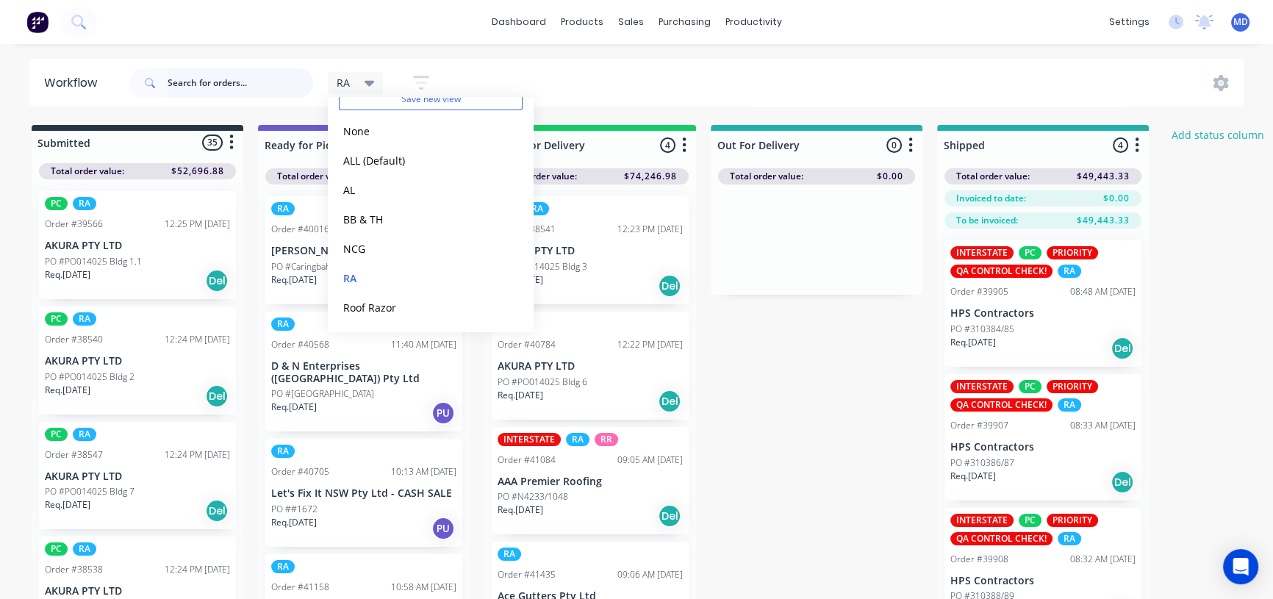
click at [234, 81] on input "text" at bounding box center [240, 82] width 145 height 29
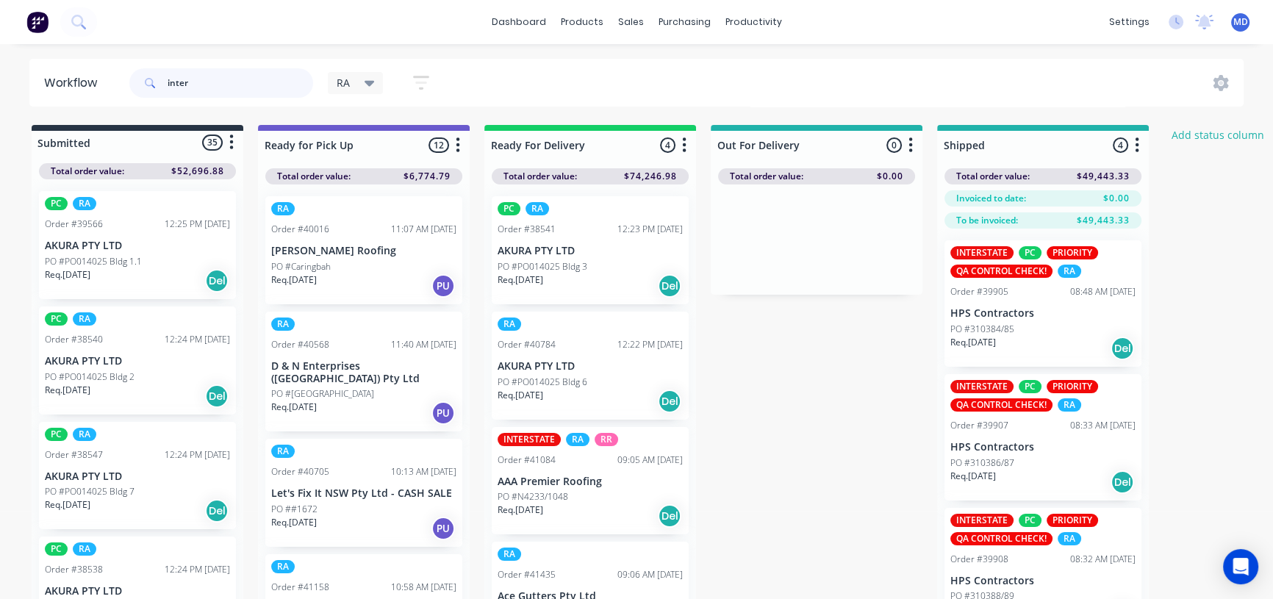
type input "inter"
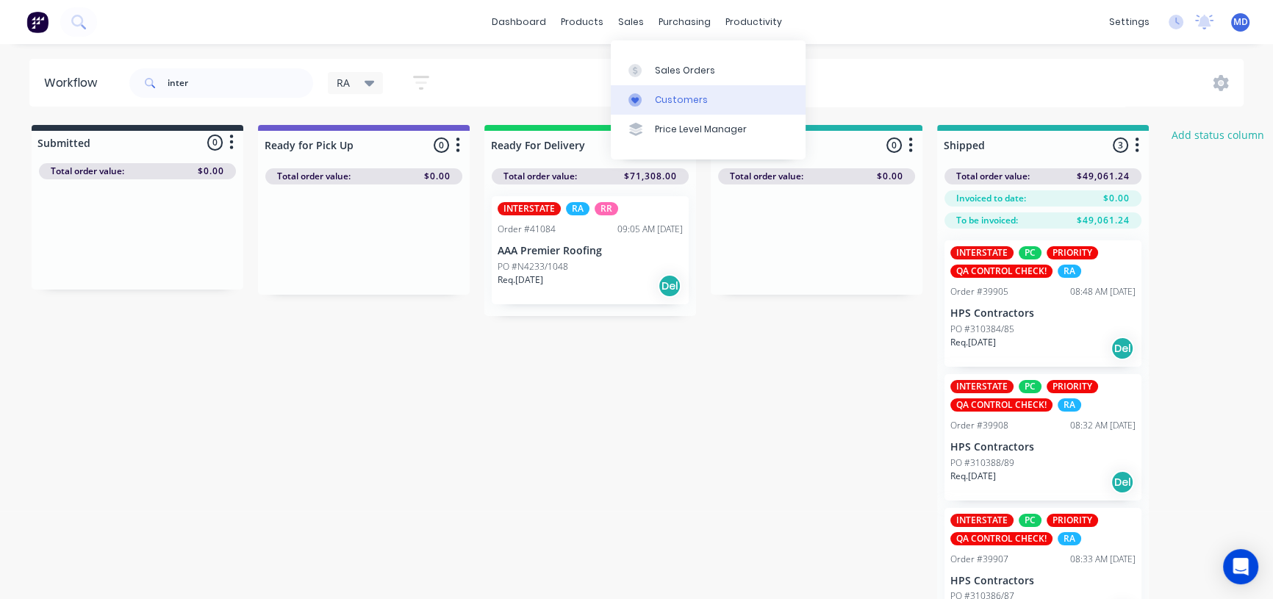
click at [689, 101] on div "Customers" at bounding box center [681, 99] width 53 height 13
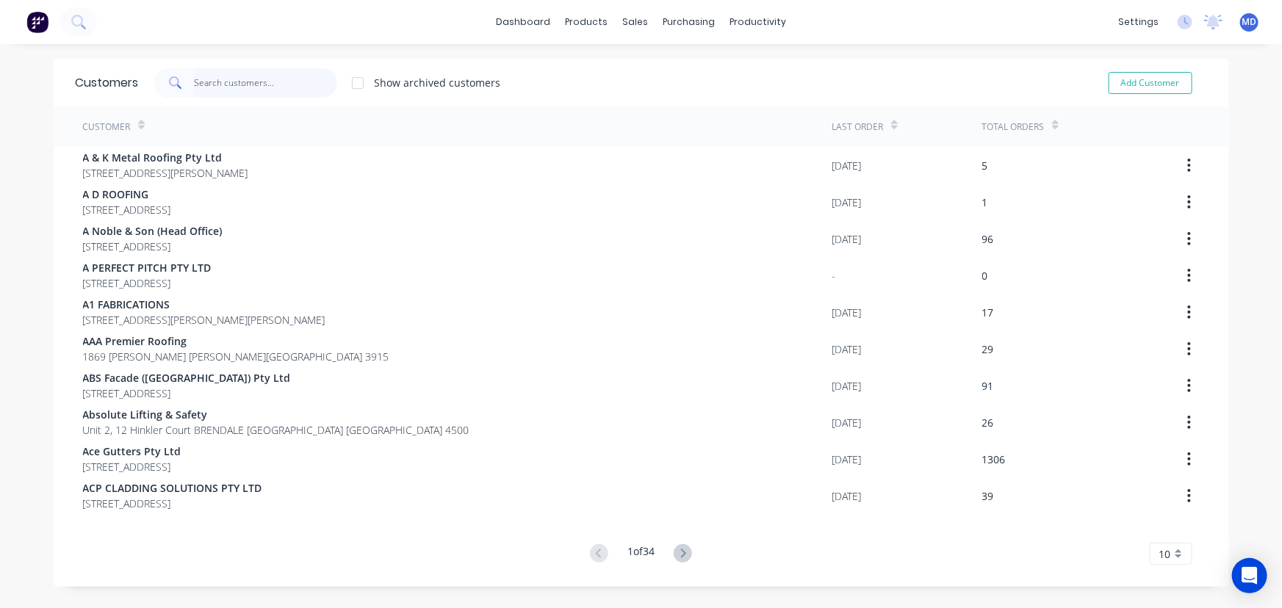
click at [243, 76] on input "text" at bounding box center [265, 82] width 143 height 29
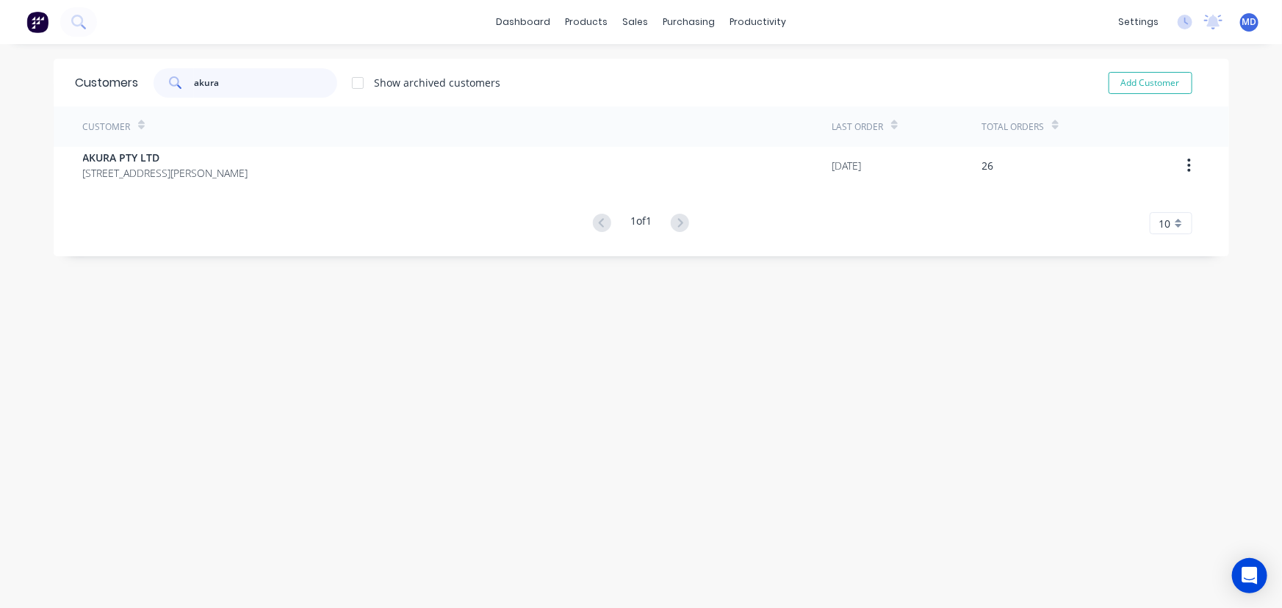
type input "akura"
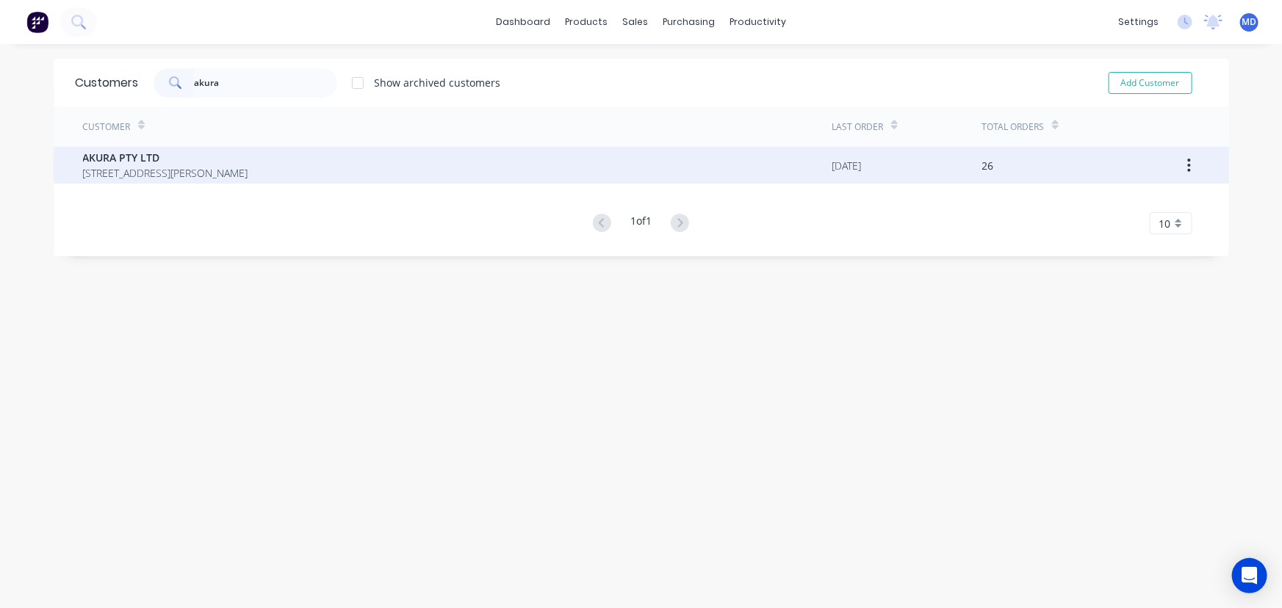
click at [148, 173] on span "[STREET_ADDRESS][PERSON_NAME]" at bounding box center [165, 172] width 165 height 15
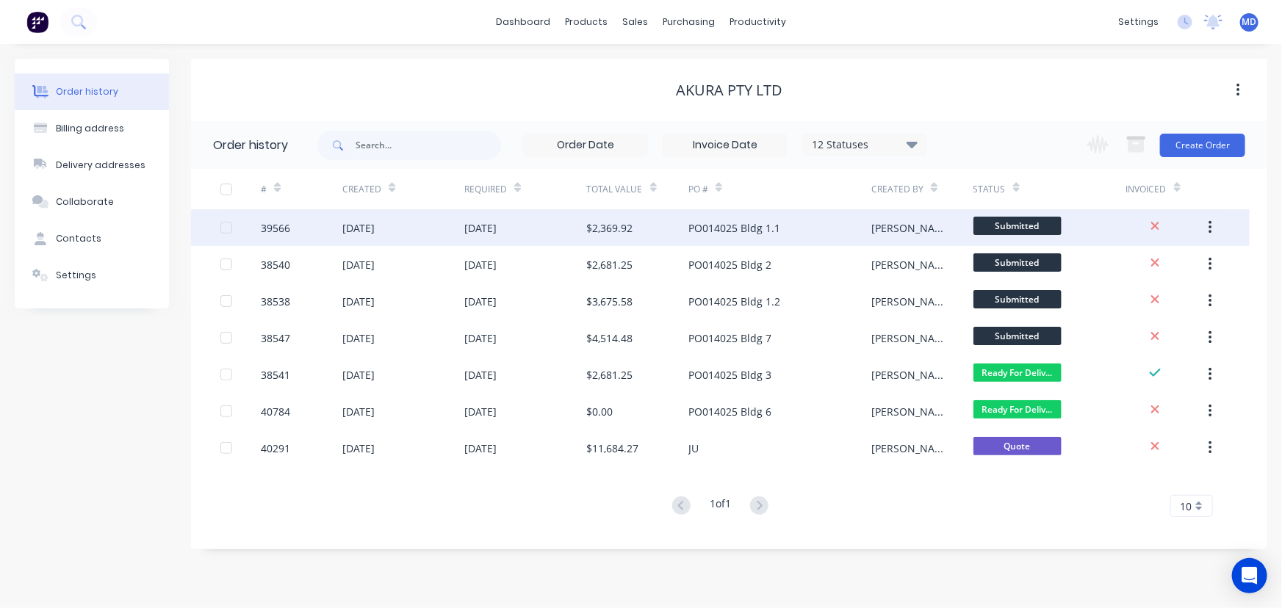
click at [734, 229] on div "PO014025 Bldg 1.1" at bounding box center [735, 227] width 92 height 15
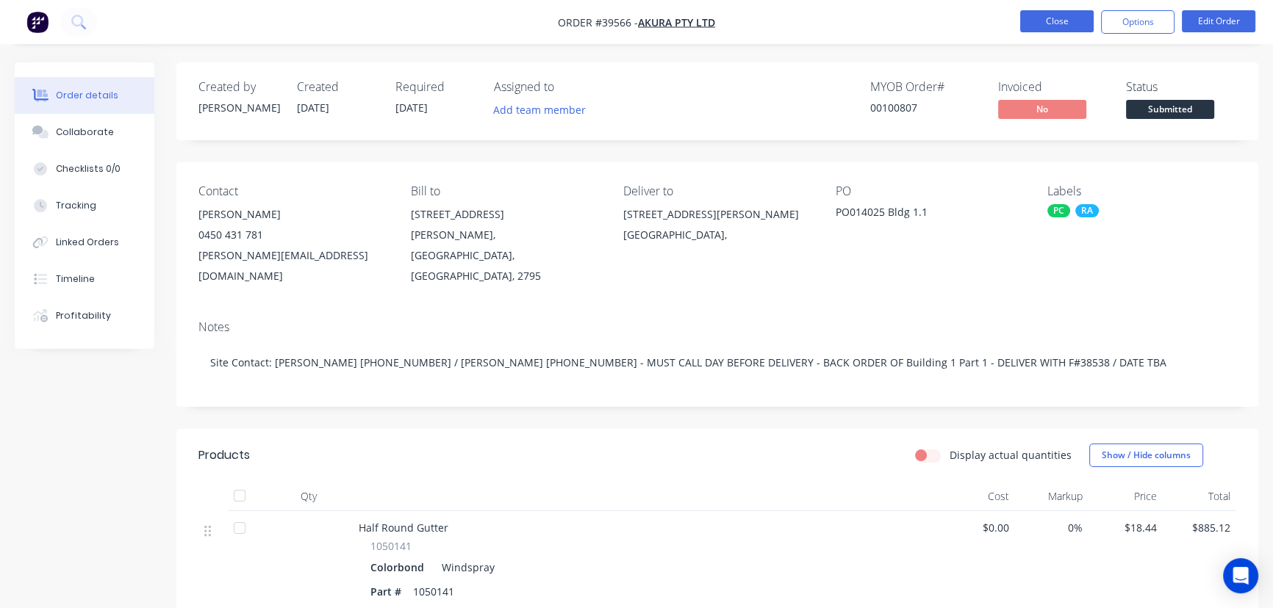
click at [1064, 22] on button "Close" at bounding box center [1056, 21] width 73 height 22
